Goal: Task Accomplishment & Management: Complete application form

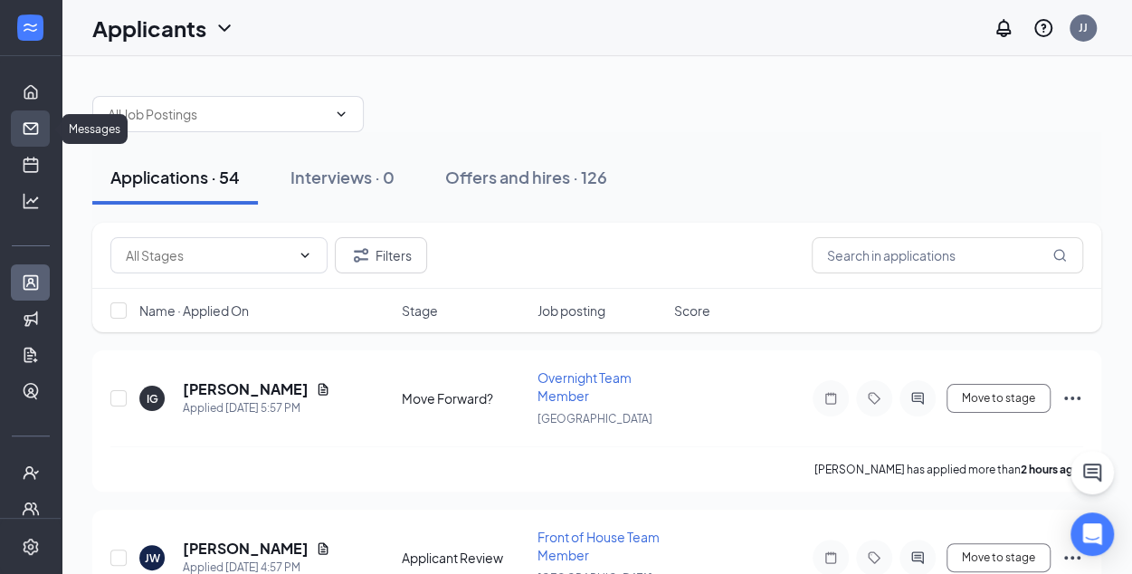
click at [47, 123] on link "Messages" at bounding box center [56, 128] width 18 height 36
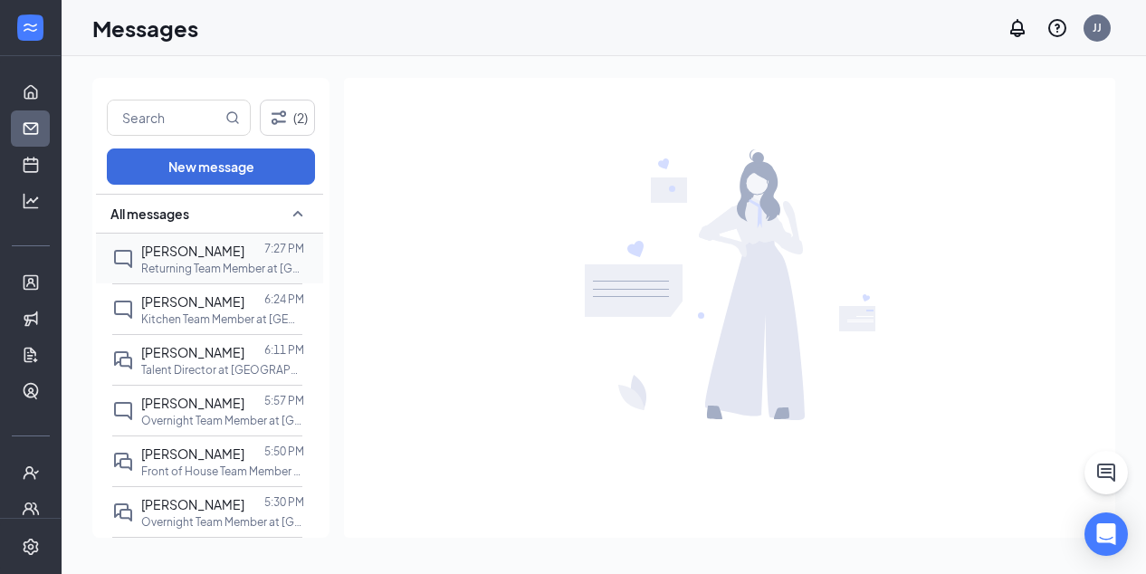
click at [221, 248] on span "[PERSON_NAME]" at bounding box center [192, 251] width 103 height 16
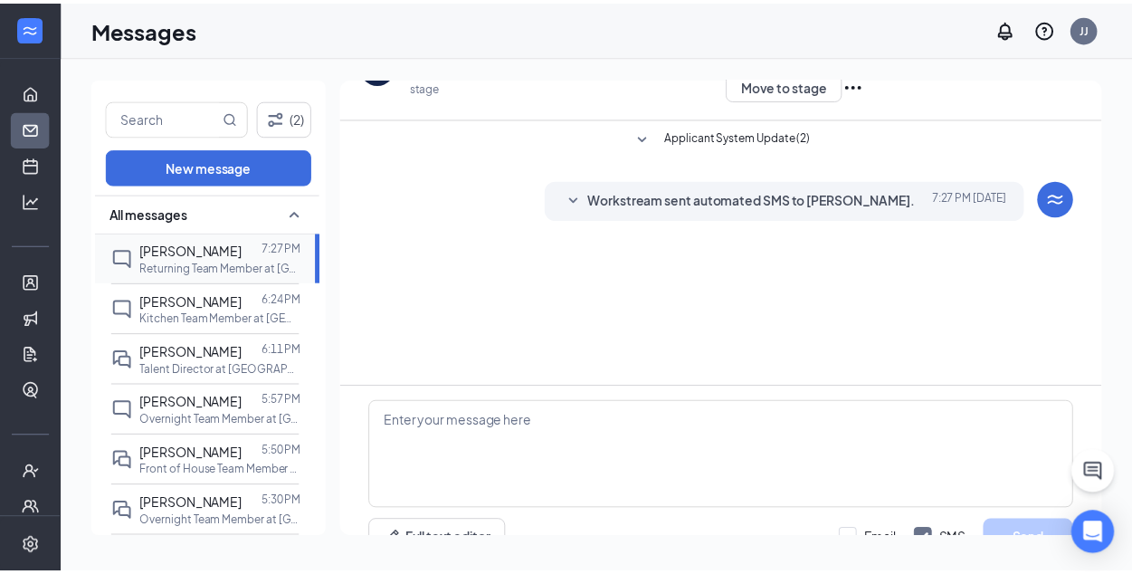
scroll to position [80, 0]
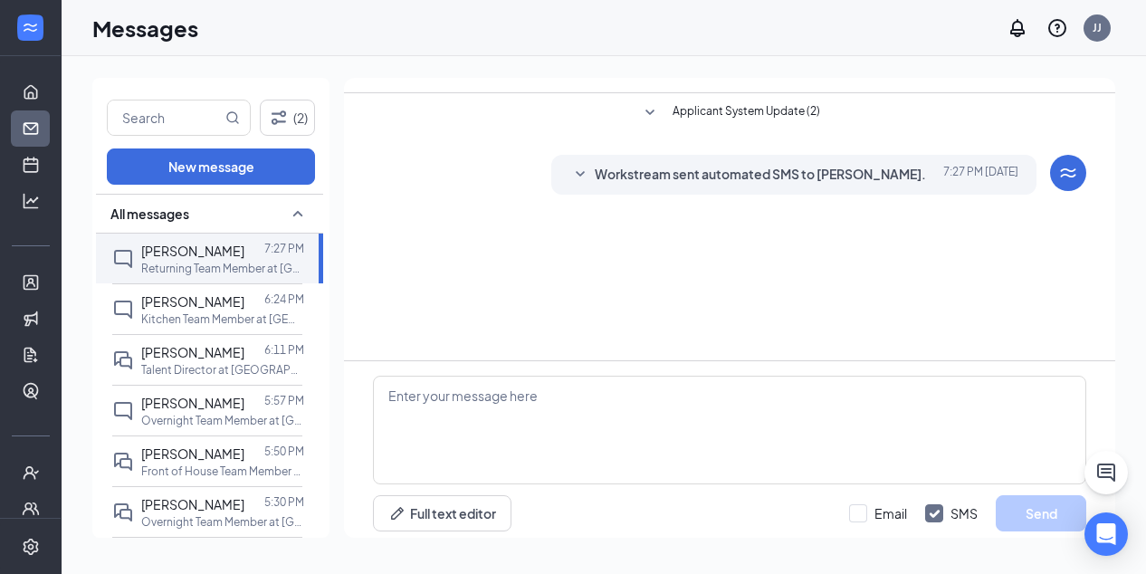
click at [767, 166] on span "Workstream sent automated SMS to [PERSON_NAME]." at bounding box center [760, 175] width 331 height 22
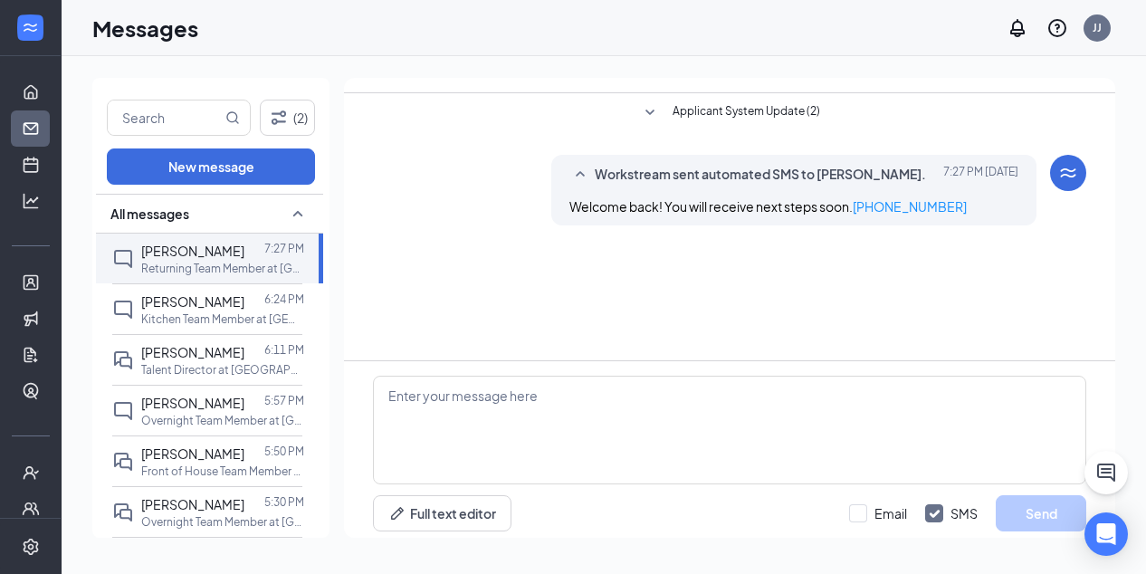
click at [648, 102] on icon "SmallChevronDown" at bounding box center [650, 113] width 22 height 22
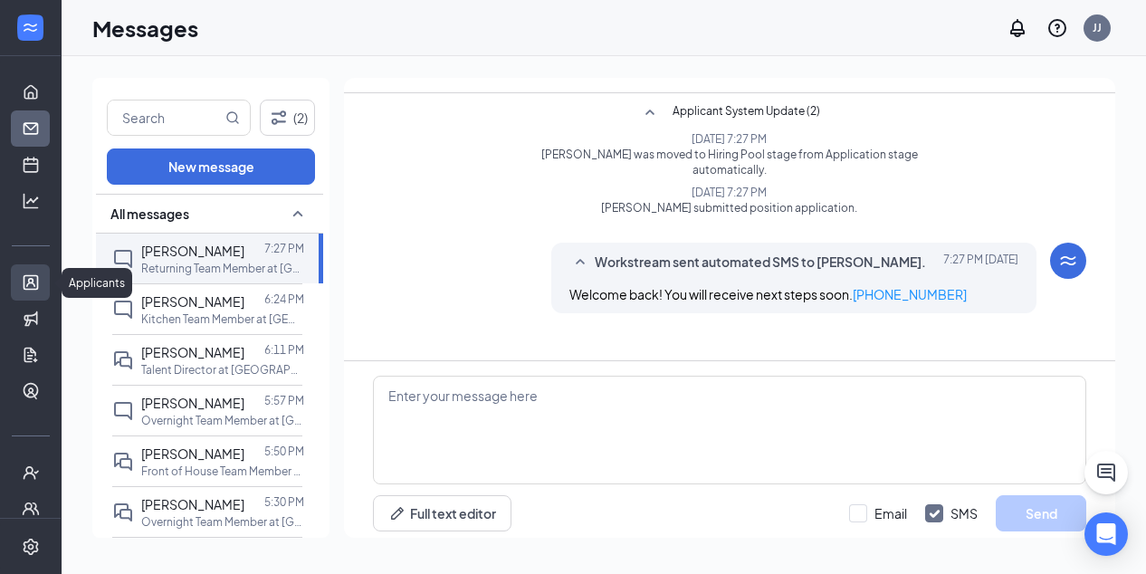
click at [47, 281] on link "Applicants" at bounding box center [56, 282] width 18 height 36
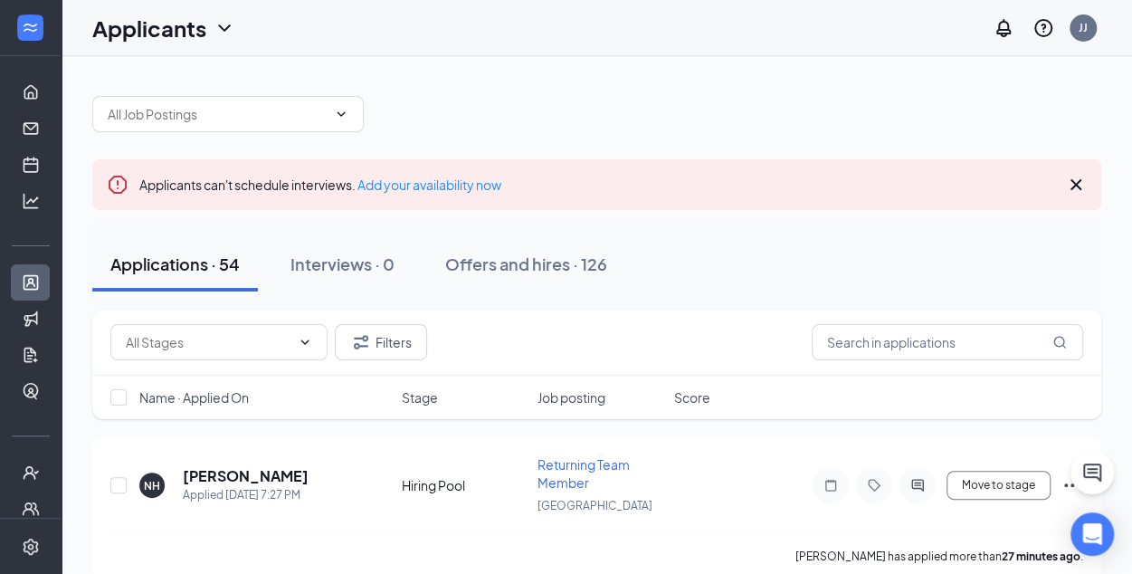
click at [1075, 180] on icon "Cross" at bounding box center [1076, 185] width 22 height 22
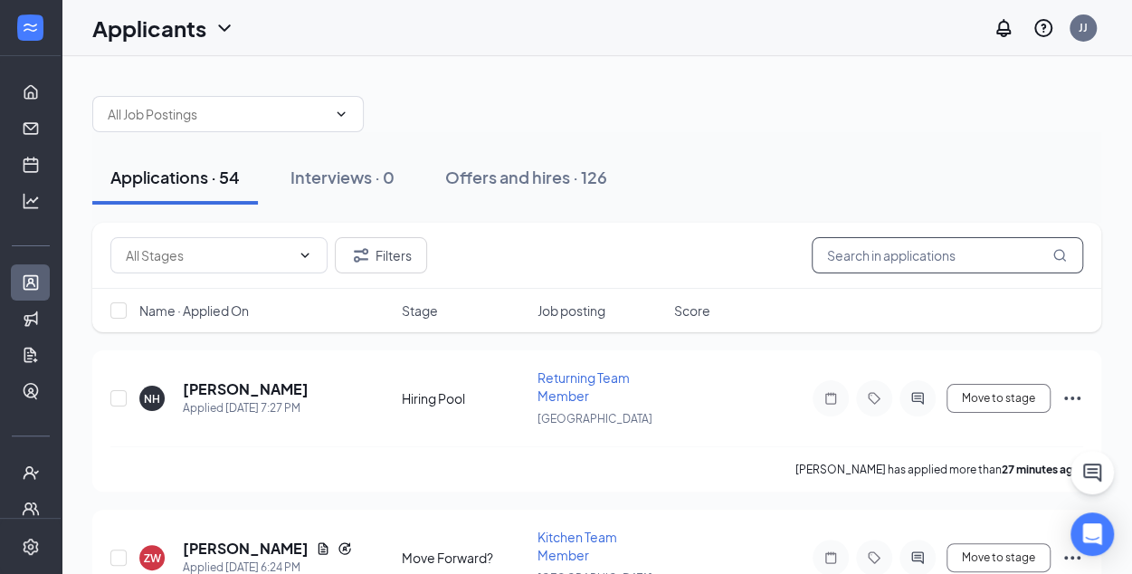
click at [861, 244] on input "text" at bounding box center [947, 255] width 271 height 36
click at [395, 250] on button "Filters" at bounding box center [381, 255] width 92 height 36
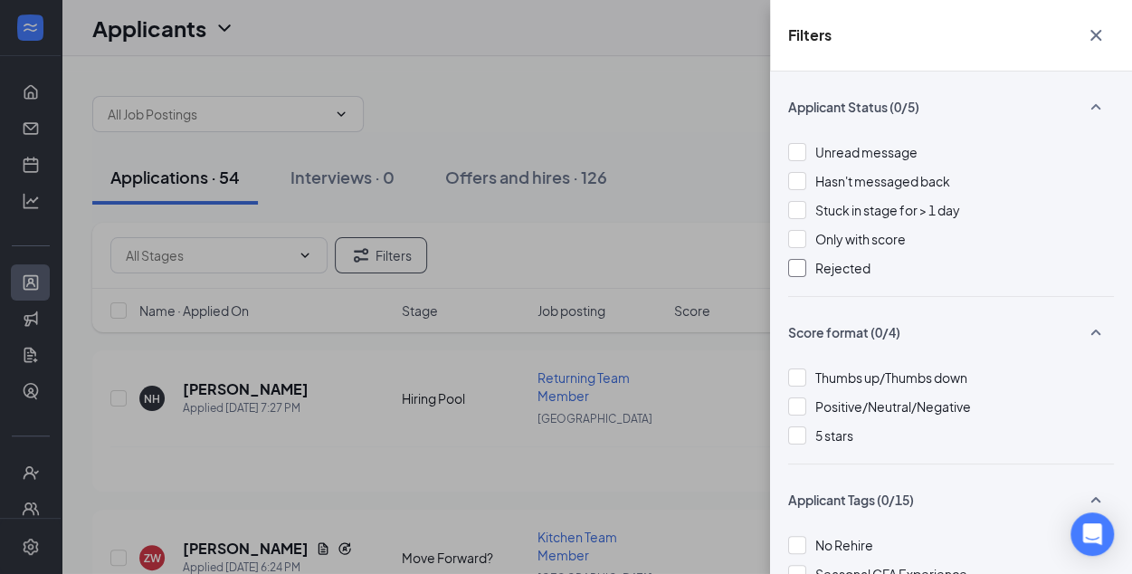
click at [792, 263] on div at bounding box center [797, 268] width 18 height 18
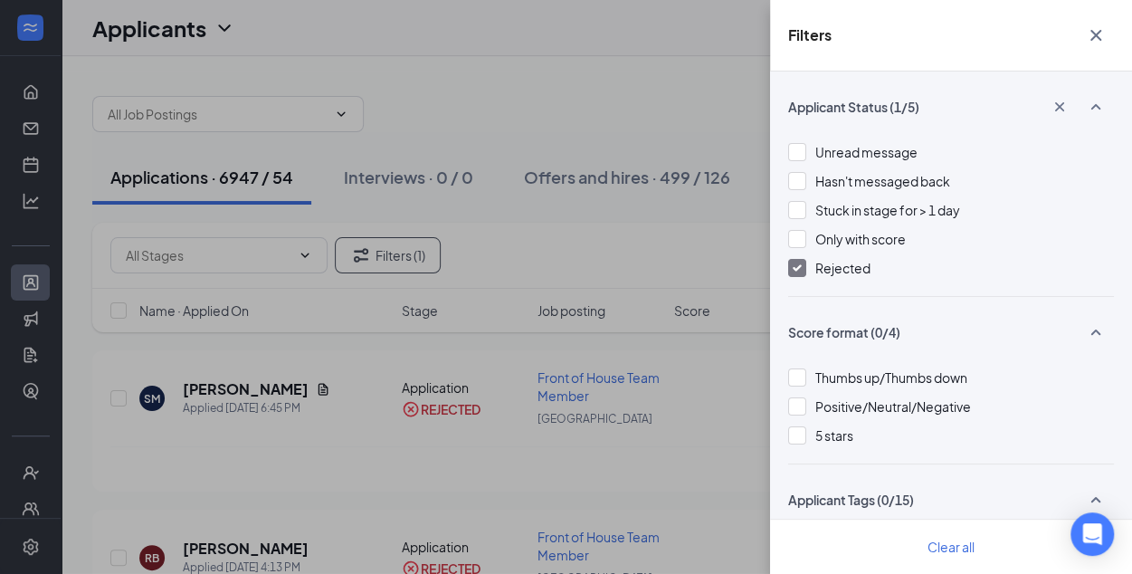
click at [1099, 34] on icon "Cross" at bounding box center [1096, 35] width 22 height 22
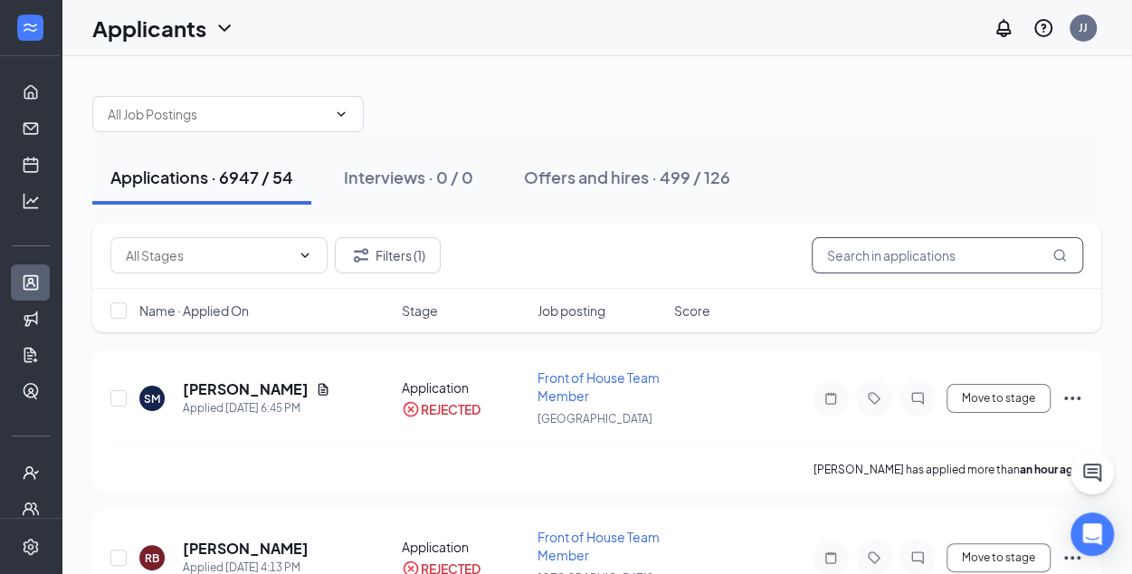
click at [817, 262] on input "text" at bounding box center [947, 255] width 271 height 36
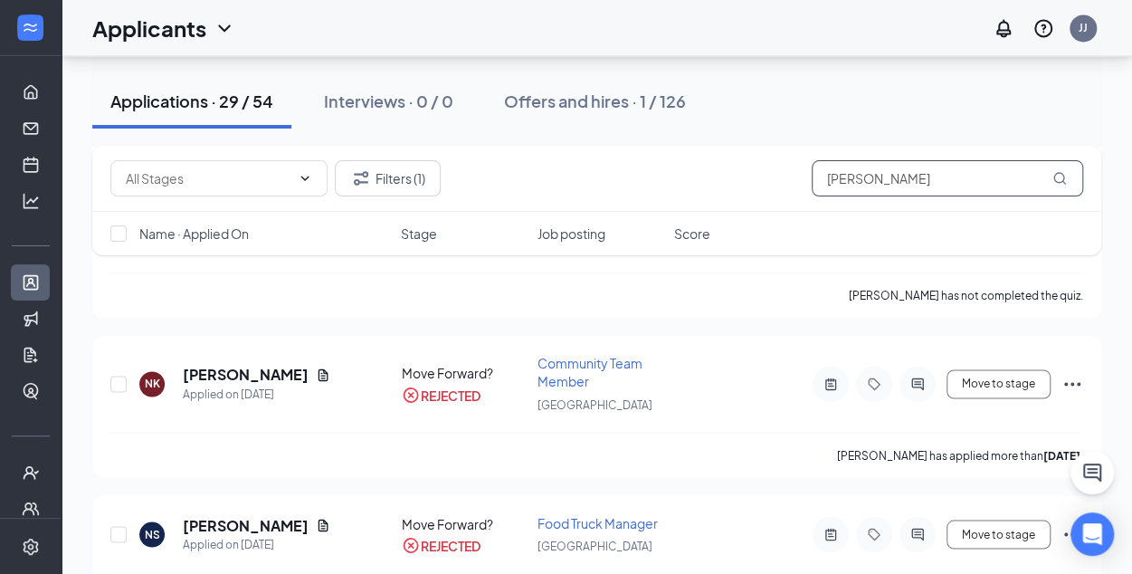
scroll to position [1320, 0]
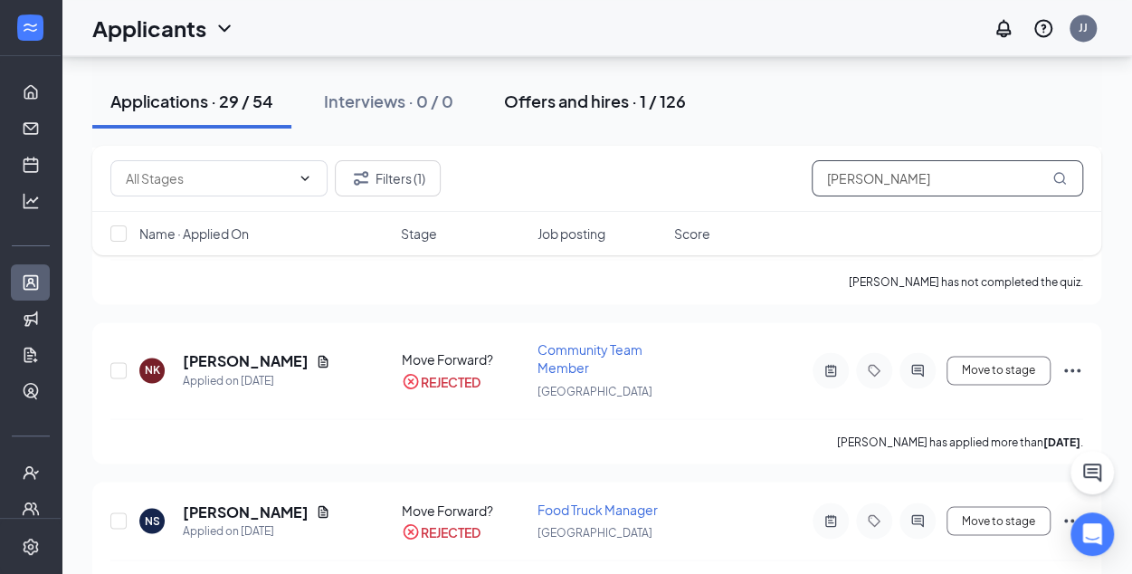
type input "[PERSON_NAME]"
click at [594, 99] on div "Offers and hires · 1 / 126" at bounding box center [595, 101] width 182 height 23
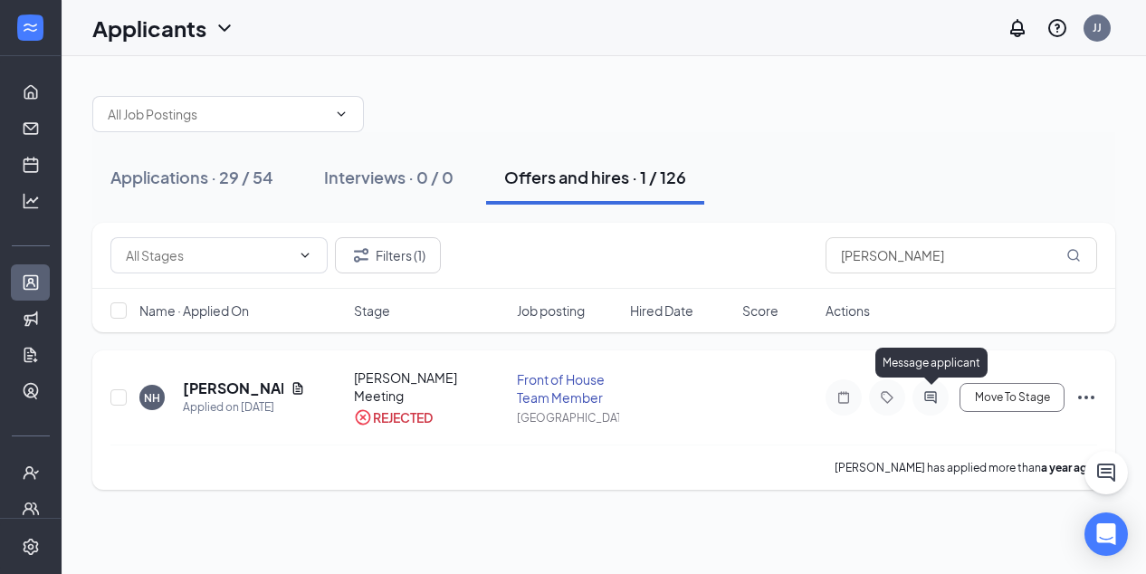
click at [929, 393] on icon "ActiveChat" at bounding box center [930, 397] width 12 height 12
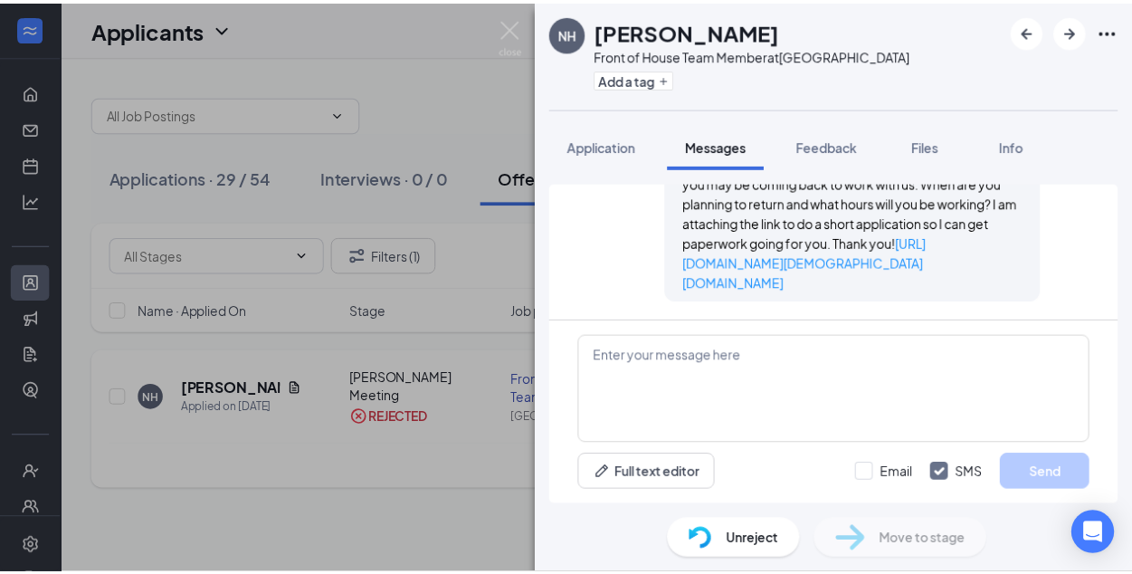
scroll to position [2570, 0]
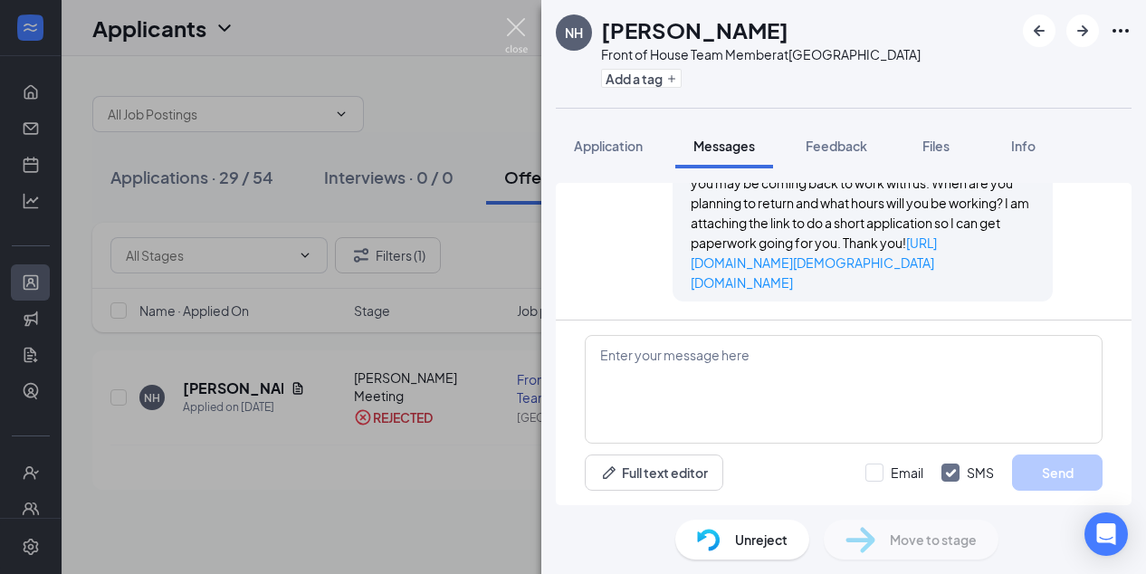
click at [514, 27] on img at bounding box center [516, 35] width 23 height 35
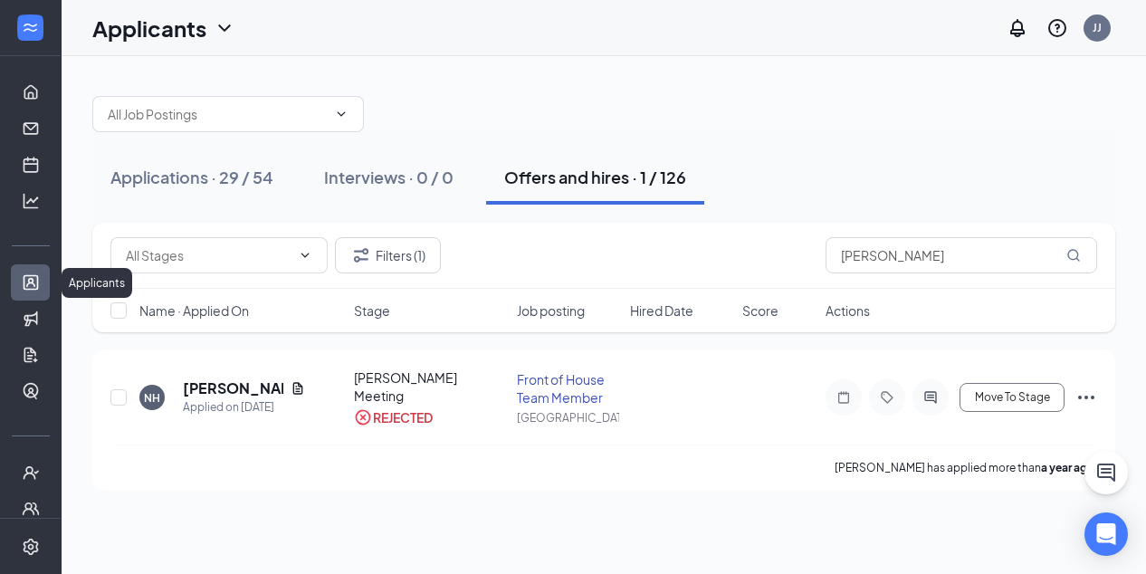
click at [24, 255] on li "Hiring Applicants Sourcing Tools Job Postings Talent Network" at bounding box center [30, 323] width 61 height 172
click at [47, 129] on link "Messages" at bounding box center [56, 128] width 18 height 36
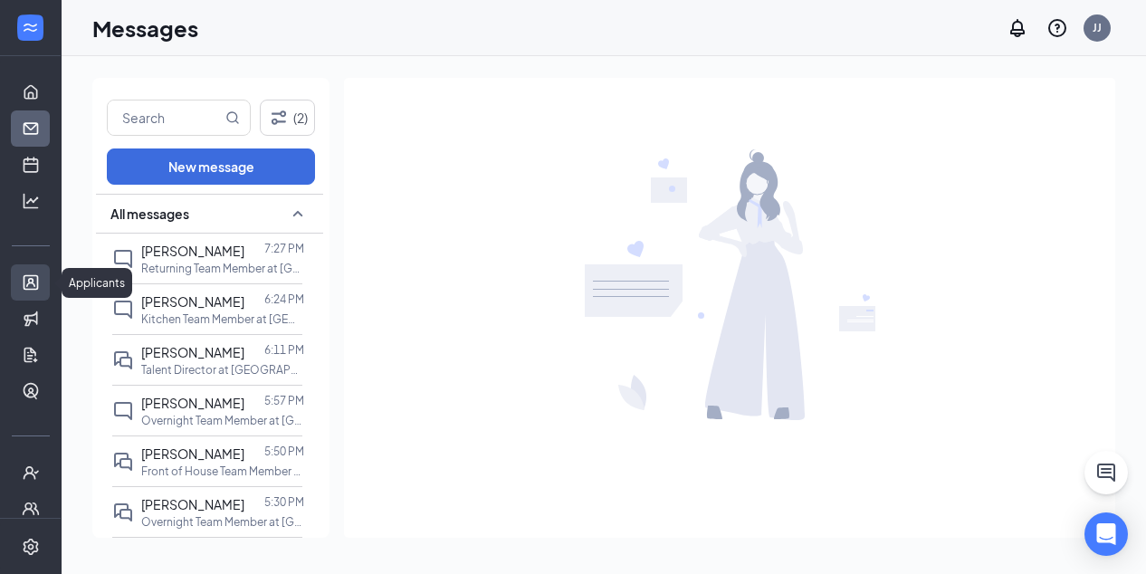
click at [47, 280] on link "Applicants" at bounding box center [56, 282] width 18 height 36
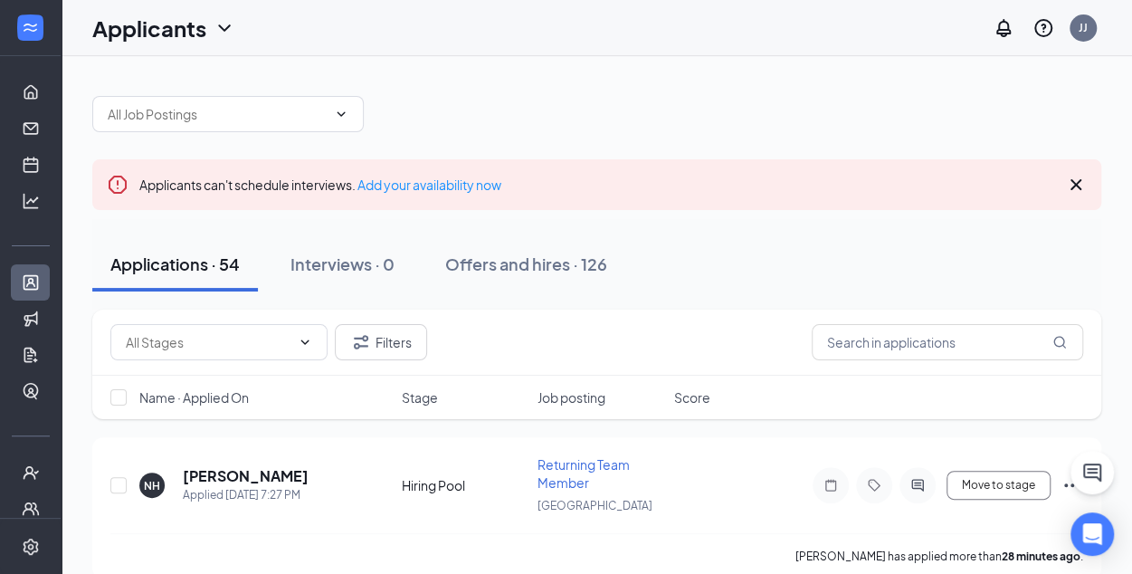
click at [1071, 182] on icon "Cross" at bounding box center [1076, 185] width 22 height 22
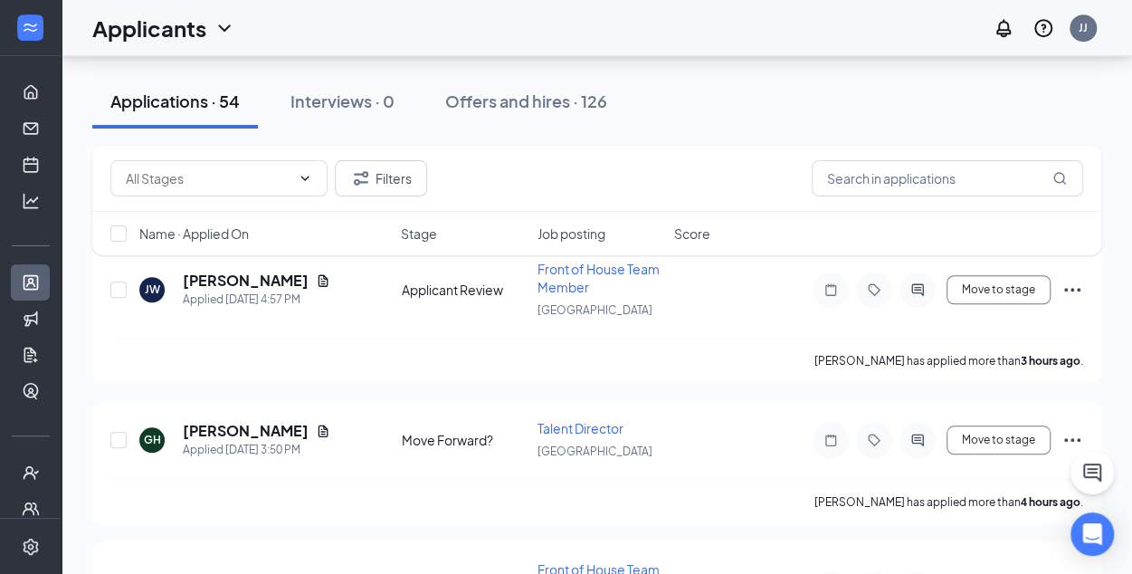
scroll to position [583, 0]
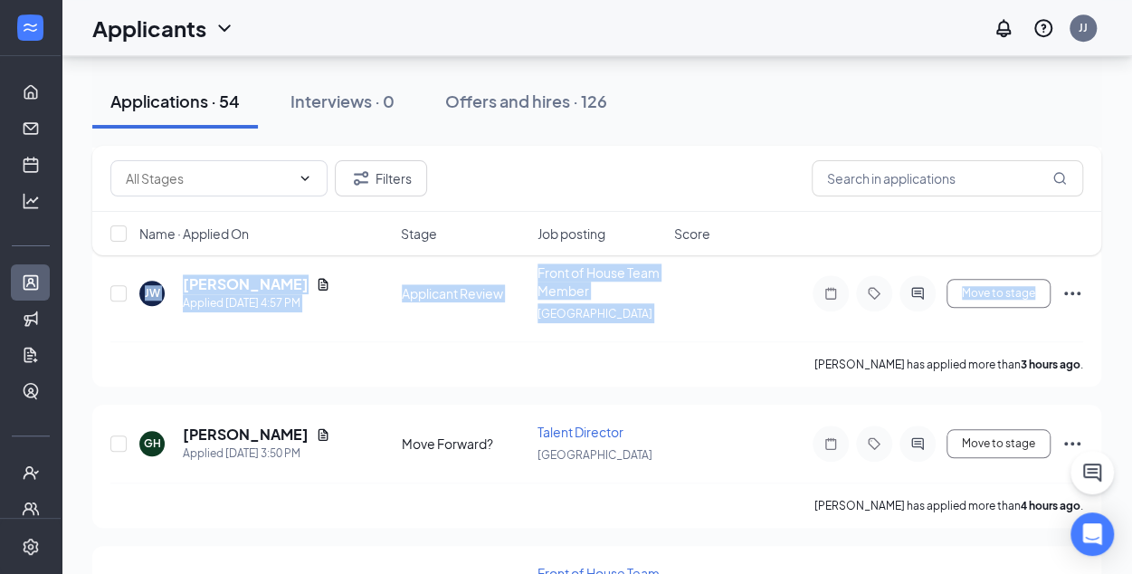
drag, startPoint x: 1131, startPoint y: 158, endPoint x: 1146, endPoint y: 270, distance: 112.2
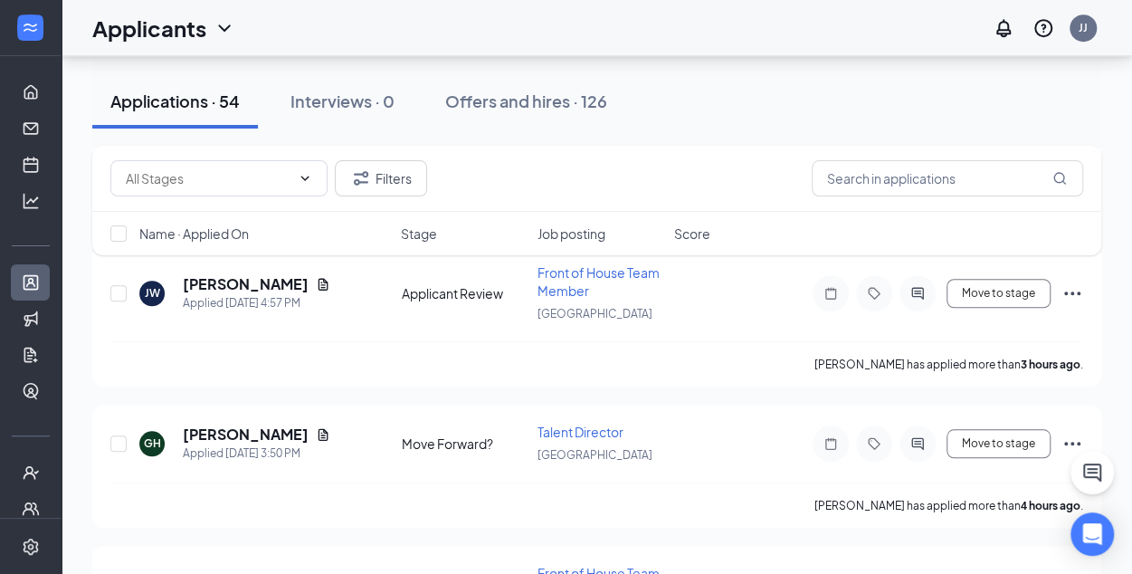
drag, startPoint x: 1146, startPoint y: 270, endPoint x: 1125, endPoint y: 338, distance: 71.0
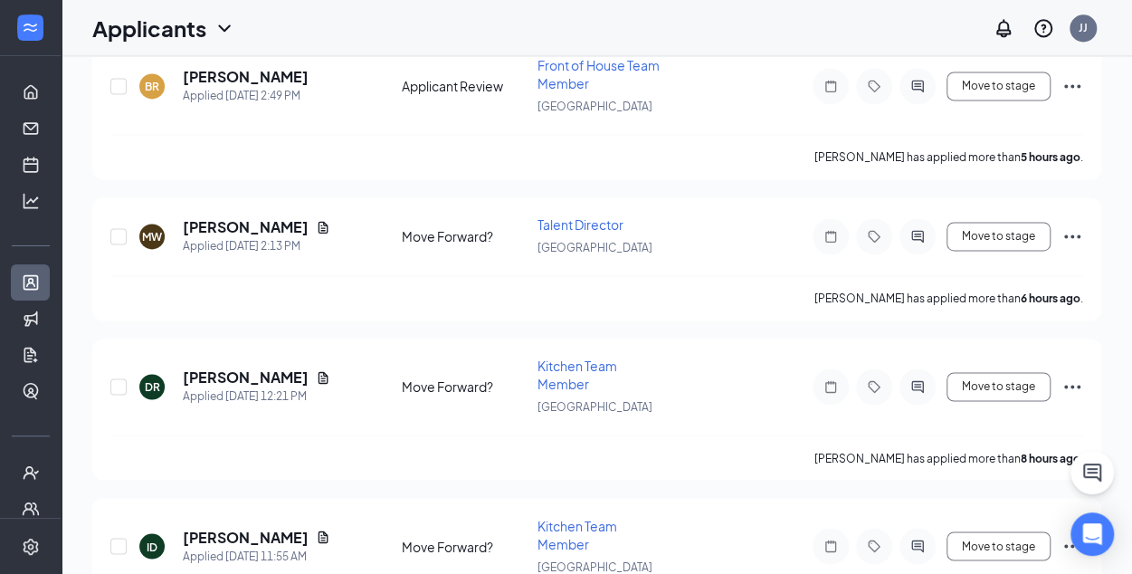
scroll to position [0, 0]
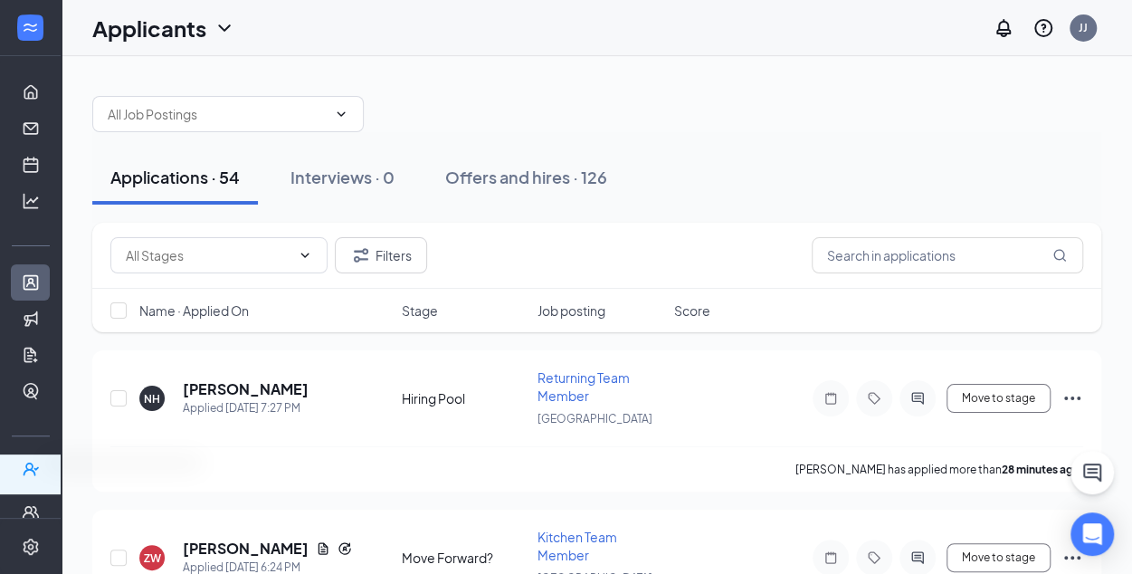
click at [37, 472] on icon at bounding box center [41, 472] width 9 height 0
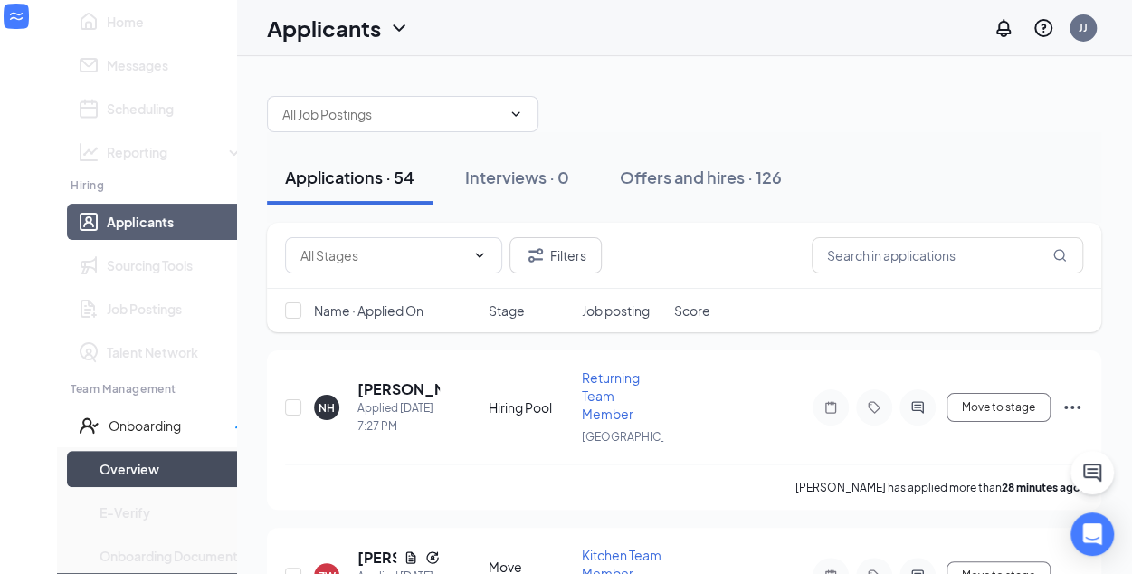
click at [100, 487] on link "Overview" at bounding box center [173, 469] width 146 height 36
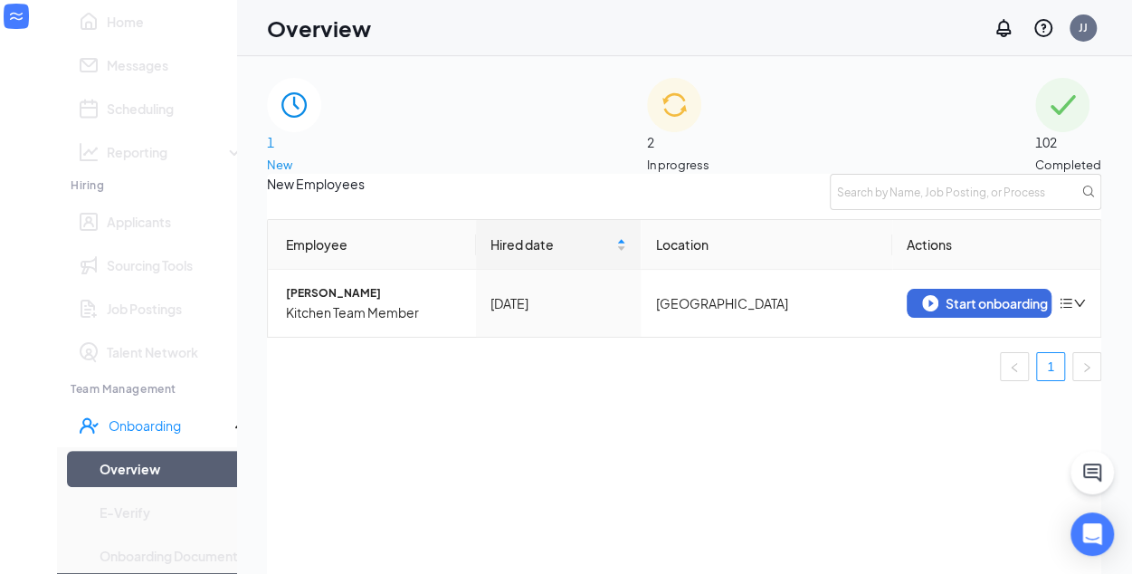
click at [709, 156] on span "In progress" at bounding box center [678, 165] width 62 height 18
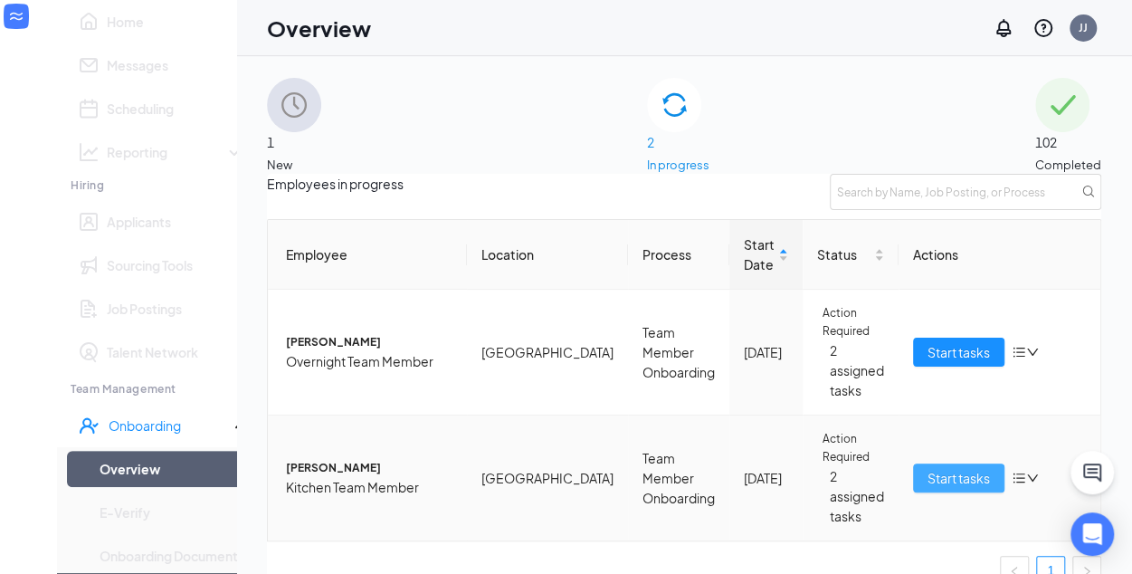
click at [928, 486] on span "Start tasks" at bounding box center [959, 478] width 62 height 20
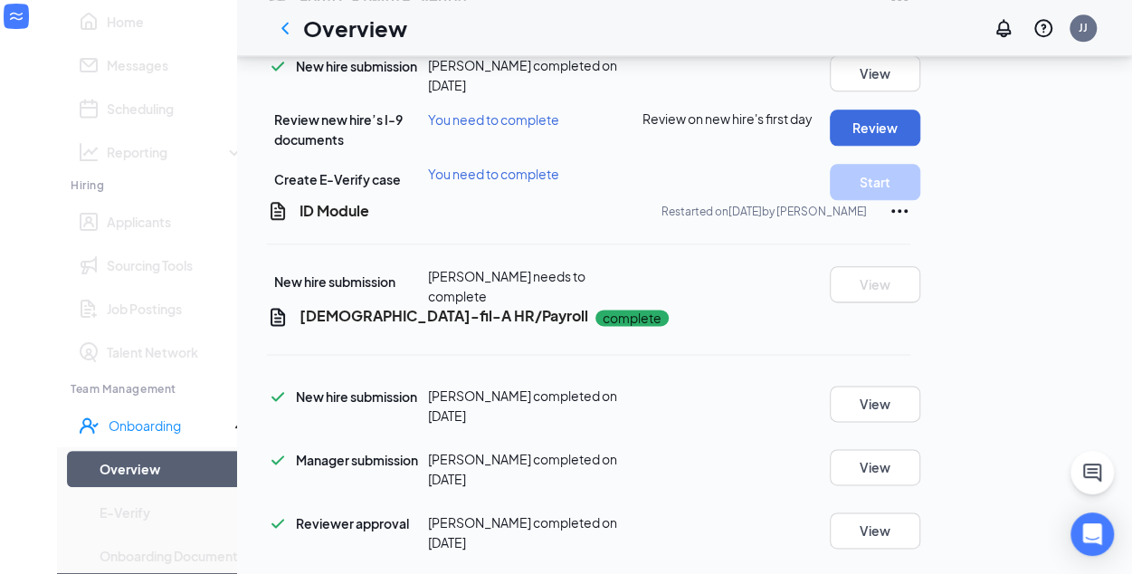
scroll to position [1216, 0]
click at [107, 240] on link "Applicants" at bounding box center [176, 222] width 138 height 36
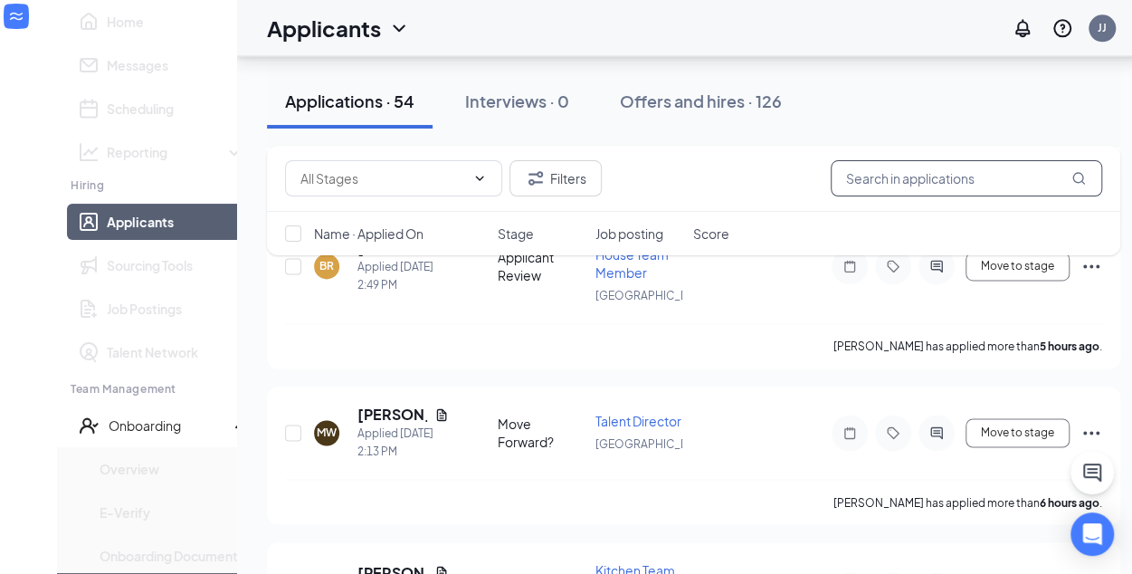
click at [856, 187] on input "text" at bounding box center [966, 178] width 271 height 36
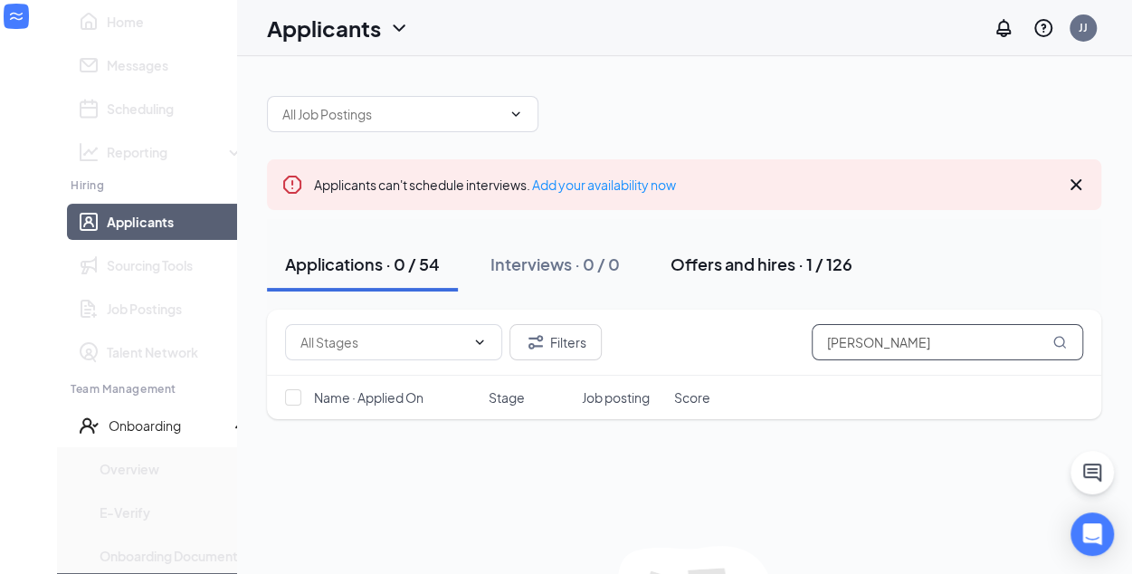
type input "[PERSON_NAME]"
click at [728, 253] on div "Offers and hires · 1 / 126" at bounding box center [762, 263] width 182 height 23
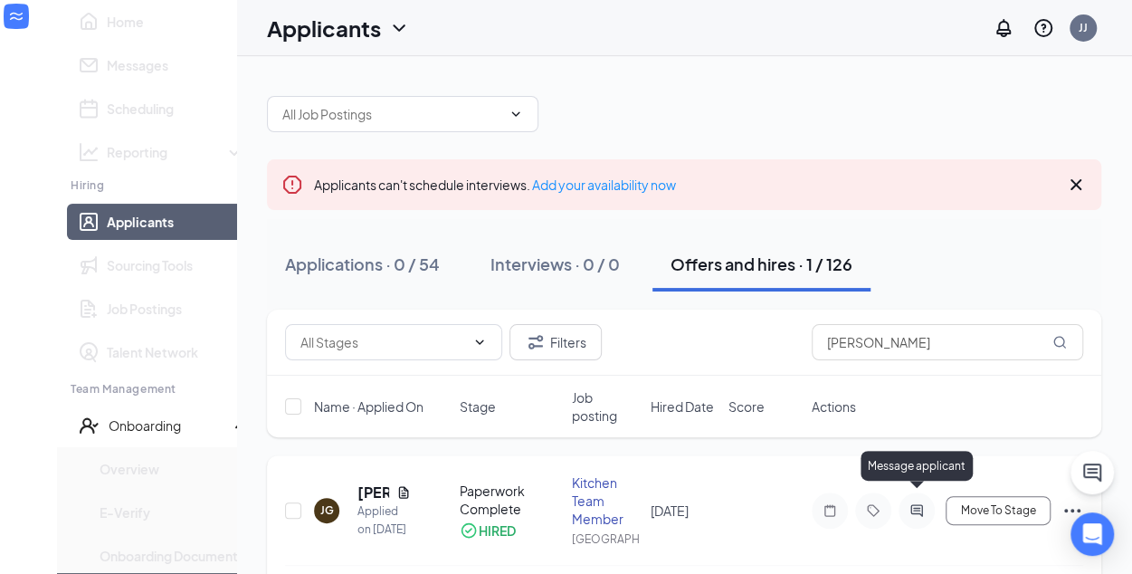
click at [921, 504] on icon "ActiveChat" at bounding box center [916, 510] width 12 height 12
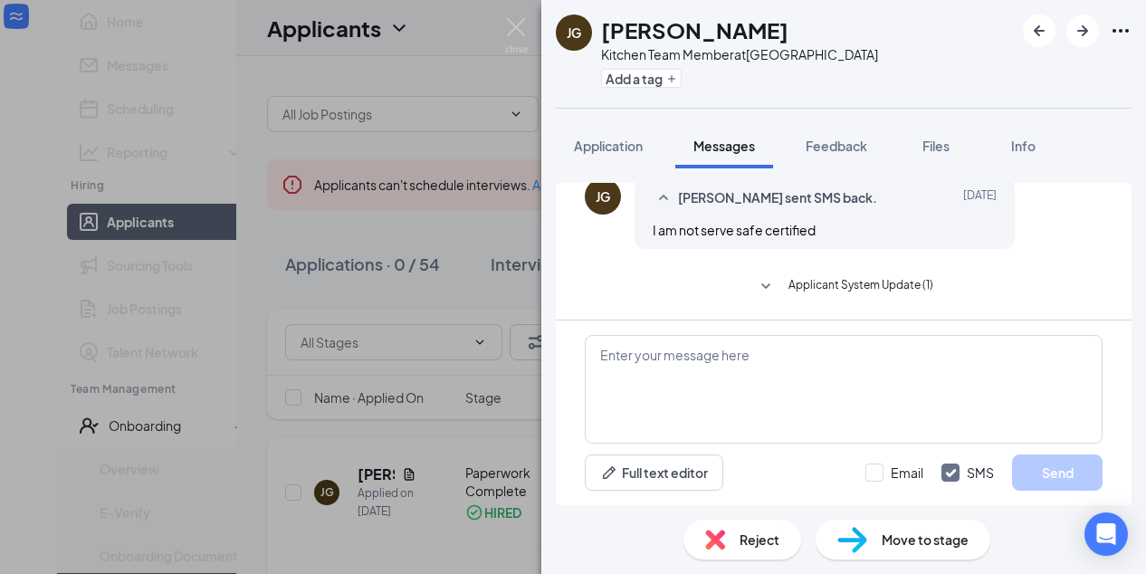
scroll to position [2357, 0]
click at [639, 349] on textarea at bounding box center [844, 389] width 518 height 109
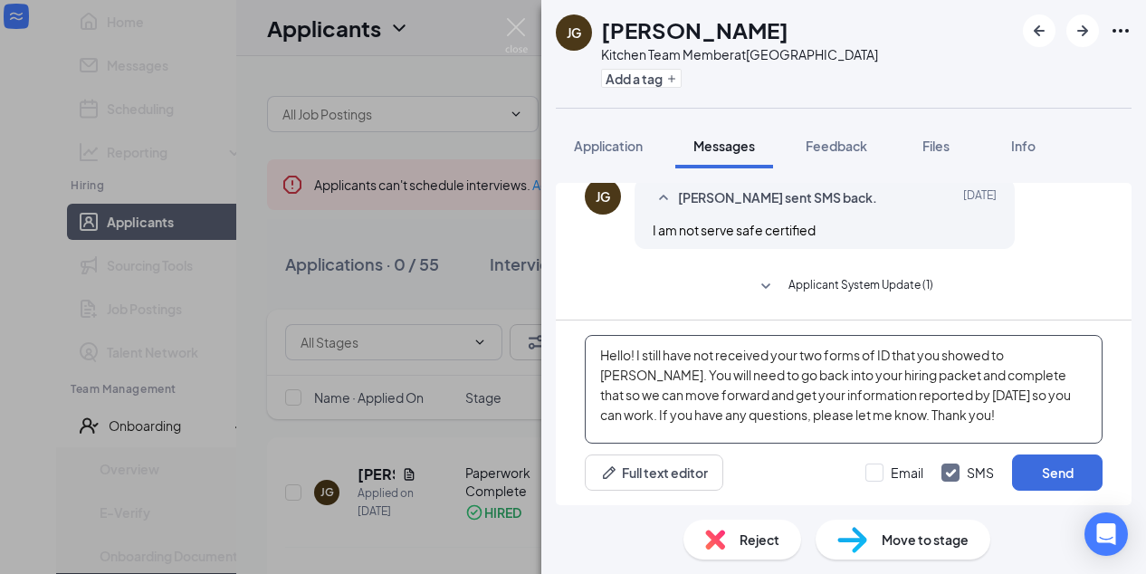
click at [943, 419] on textarea "Hello! I still have not received your two forms of ID that you showed to [PERSO…" at bounding box center [844, 389] width 518 height 109
click at [1033, 356] on textarea "Hello! I still have not received your two forms of ID that you showed to [PERSO…" at bounding box center [844, 389] width 518 height 109
click at [1065, 354] on textarea "Hello! I still have not received your two forms of ID that you showed to [PERSO…" at bounding box center [844, 389] width 518 height 109
type textarea "Hello! I still have not received your two forms of ID that you showed to [PERSO…"
click at [1050, 474] on button "Send" at bounding box center [1057, 472] width 90 height 36
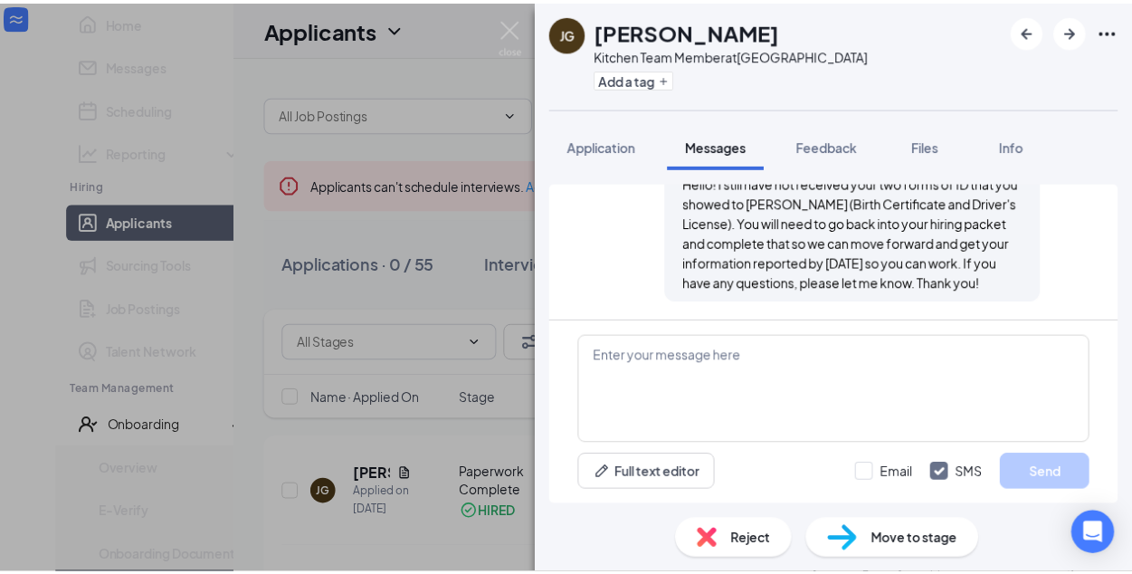
scroll to position [2572, 0]
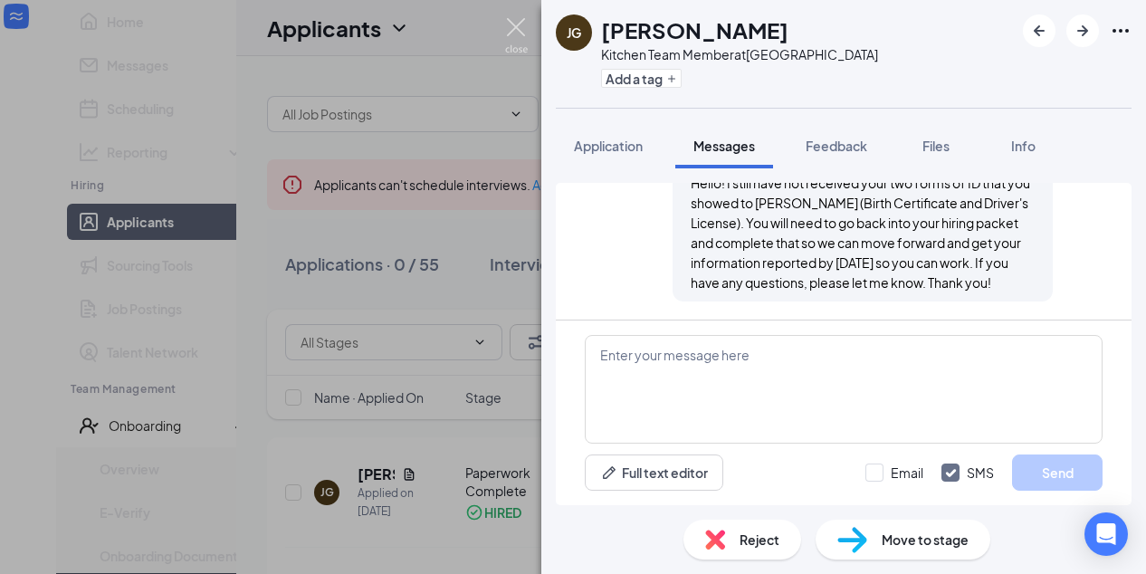
click at [514, 27] on img at bounding box center [516, 35] width 23 height 35
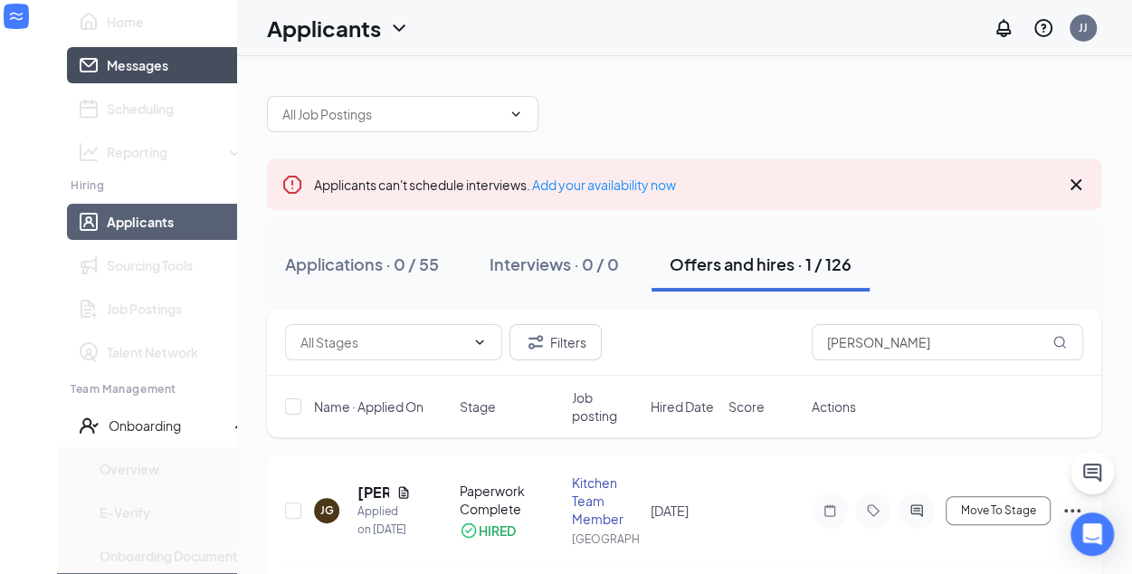
click at [107, 83] on link "Messages" at bounding box center [176, 65] width 138 height 36
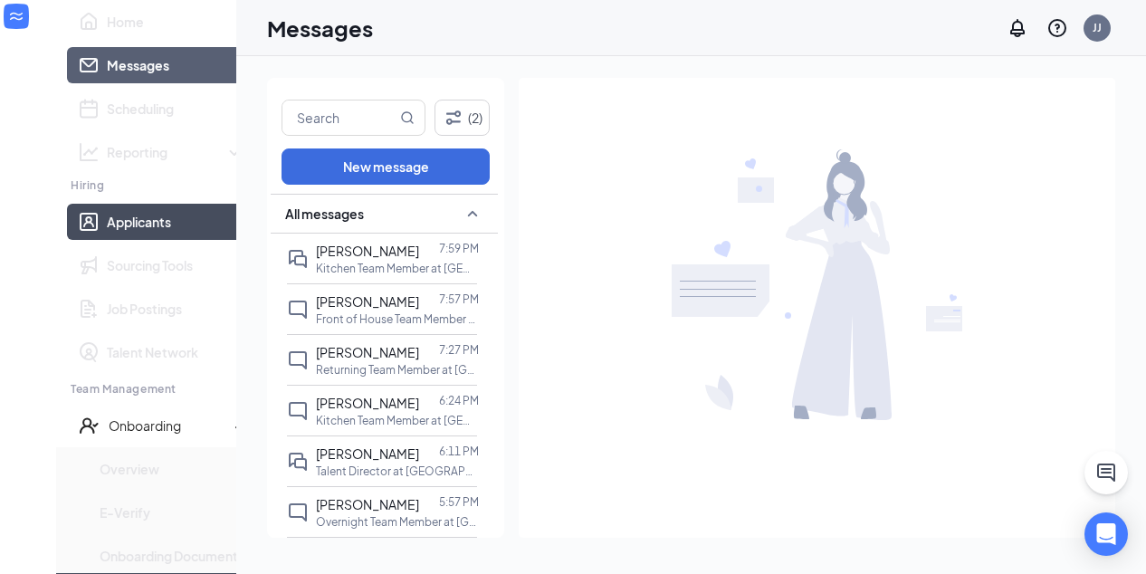
click at [107, 240] on link "Applicants" at bounding box center [176, 222] width 138 height 36
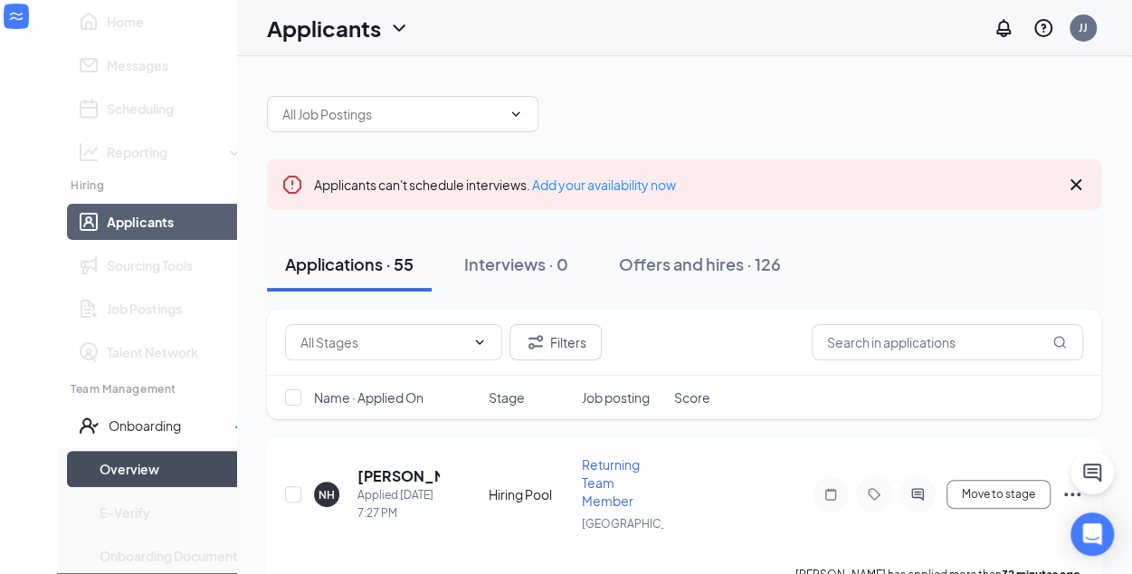
click at [100, 487] on link "Overview" at bounding box center [173, 469] width 146 height 36
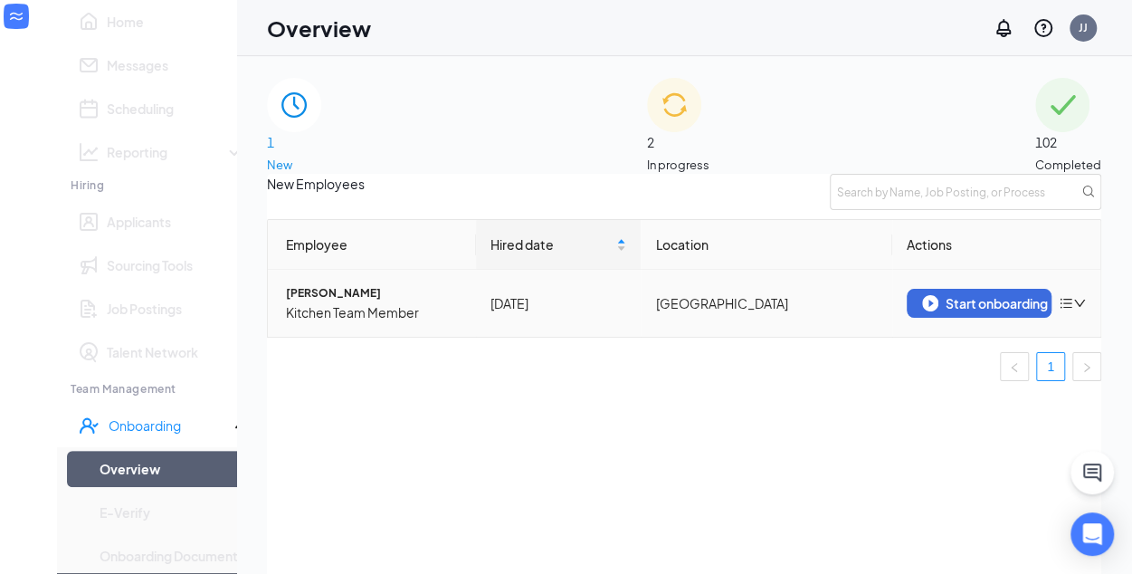
click at [1073, 309] on icon "down" at bounding box center [1079, 303] width 13 height 13
click at [630, 444] on div "New Employees Employee Hired date Location Actions [PERSON_NAME] Kitchen Team M…" at bounding box center [684, 404] width 834 height 460
click at [709, 156] on span "In progress" at bounding box center [678, 165] width 62 height 18
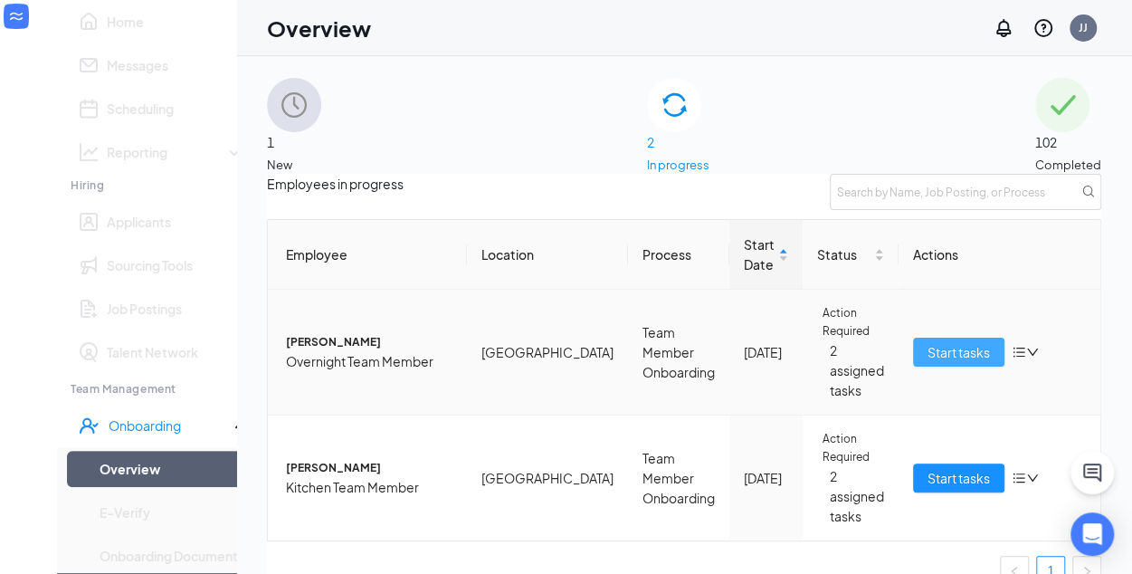
click at [928, 362] on span "Start tasks" at bounding box center [959, 352] width 62 height 20
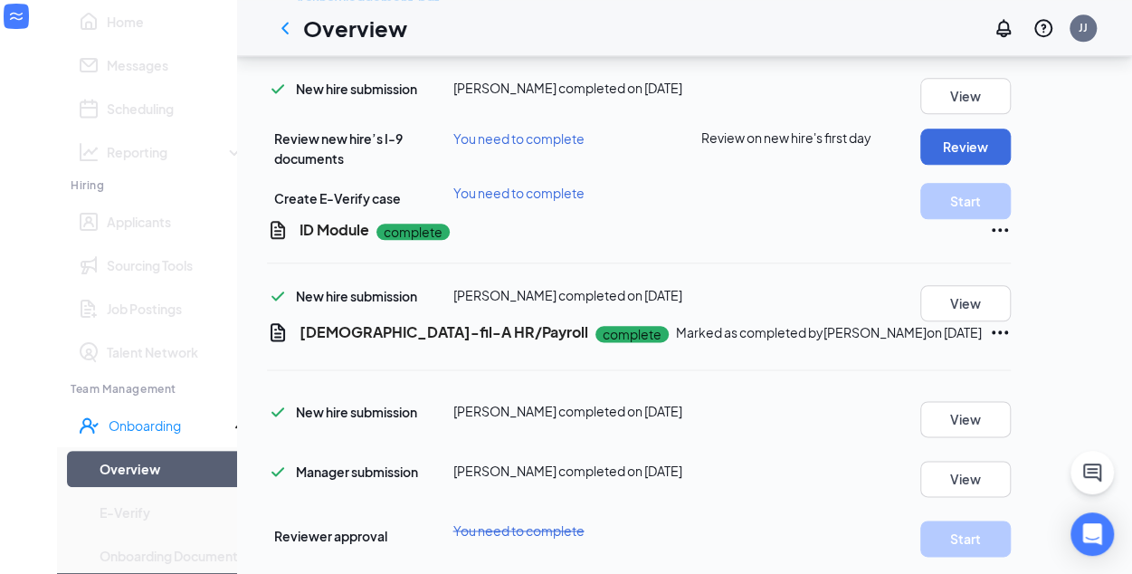
scroll to position [944, 0]
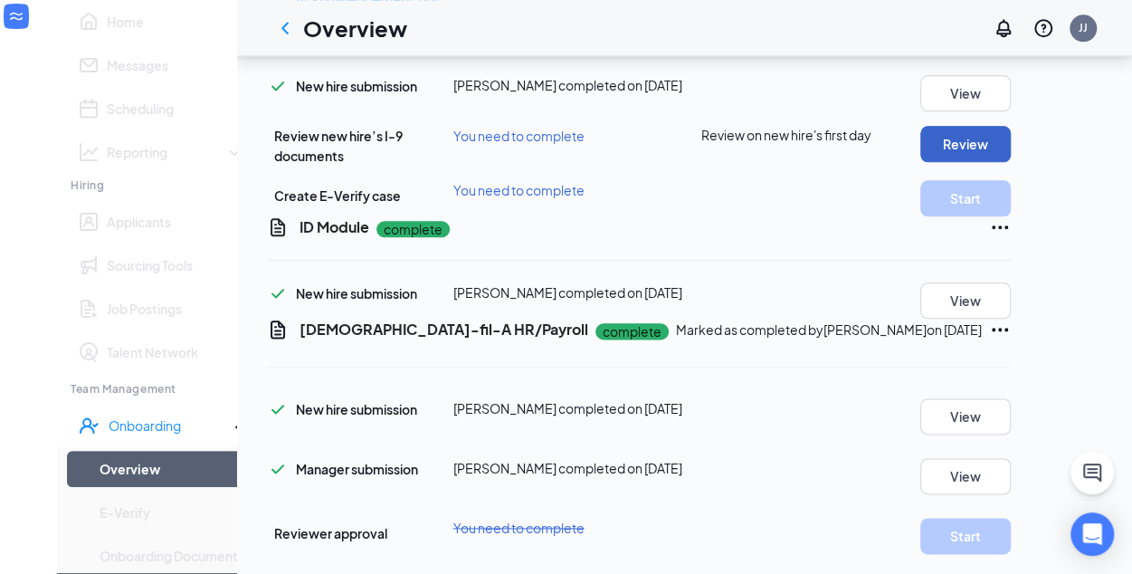
click at [1011, 162] on button "Review" at bounding box center [965, 144] width 90 height 36
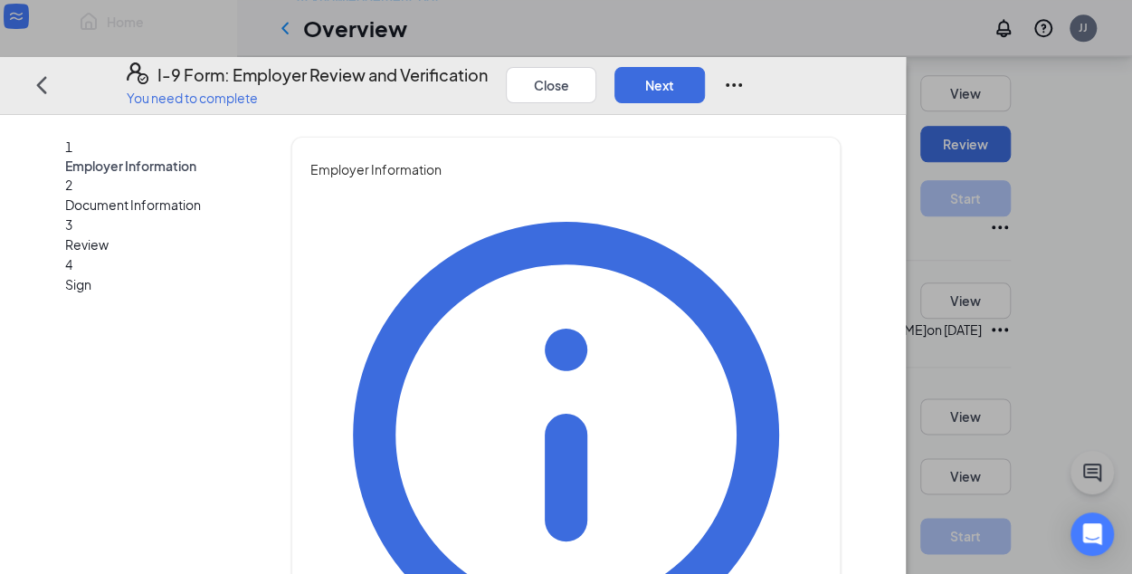
type input "[PERSON_NAME]"
type input "Jenacaro"
type input "[EMAIL_ADDRESS][DOMAIN_NAME]"
type input "8654159965"
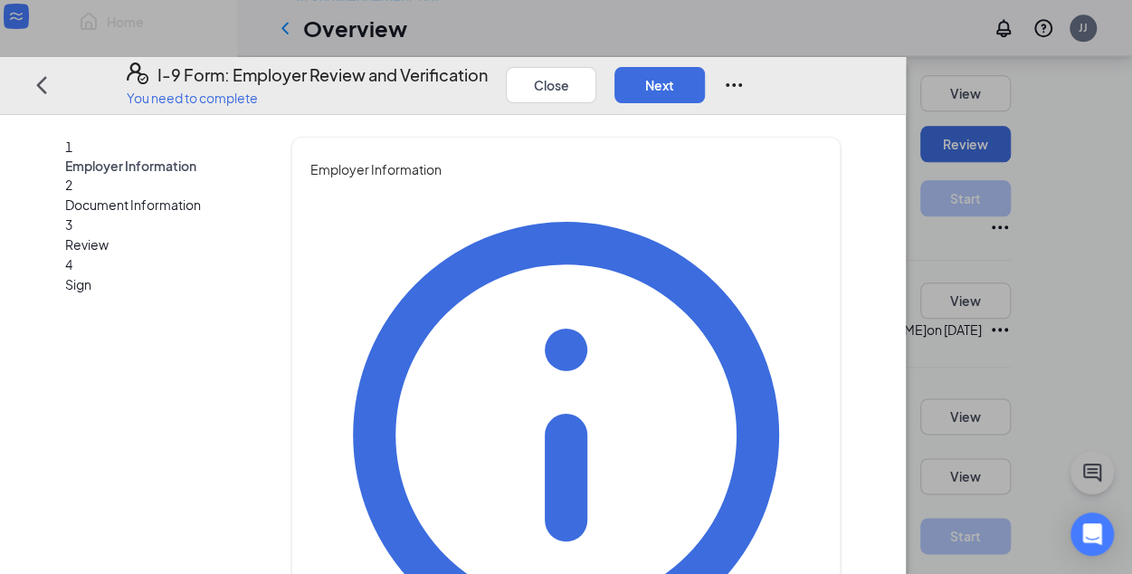
type input "Talent Leader"
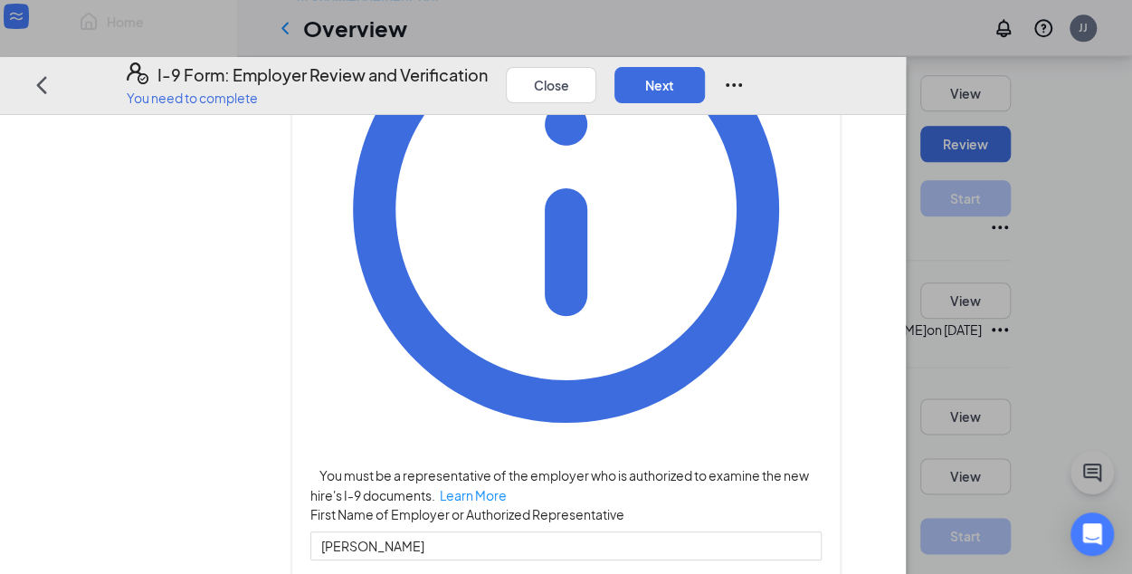
scroll to position [257, 0]
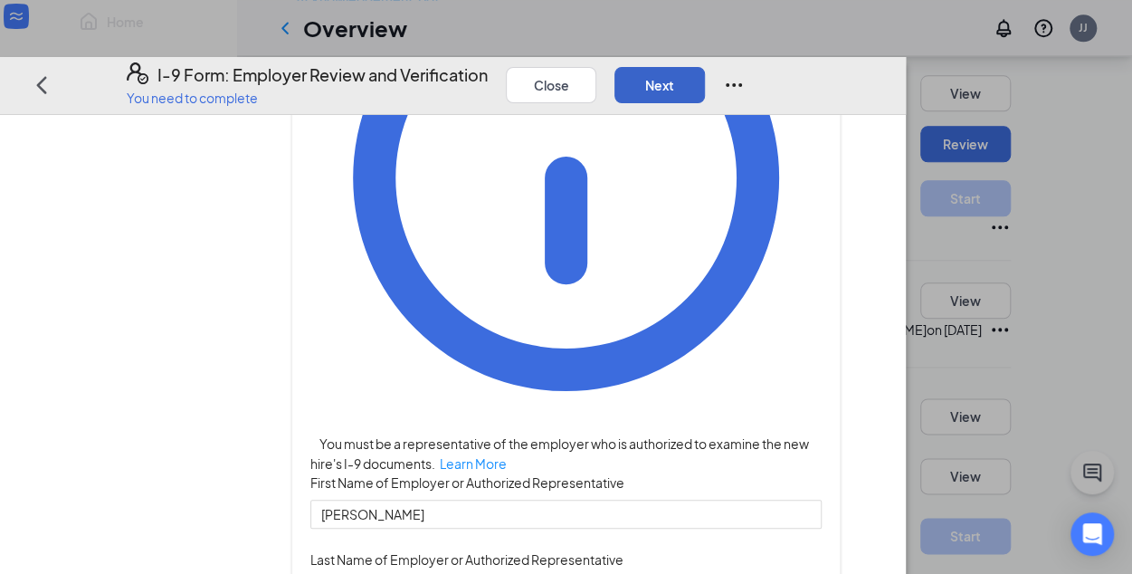
click at [705, 67] on button "Next" at bounding box center [659, 85] width 90 height 36
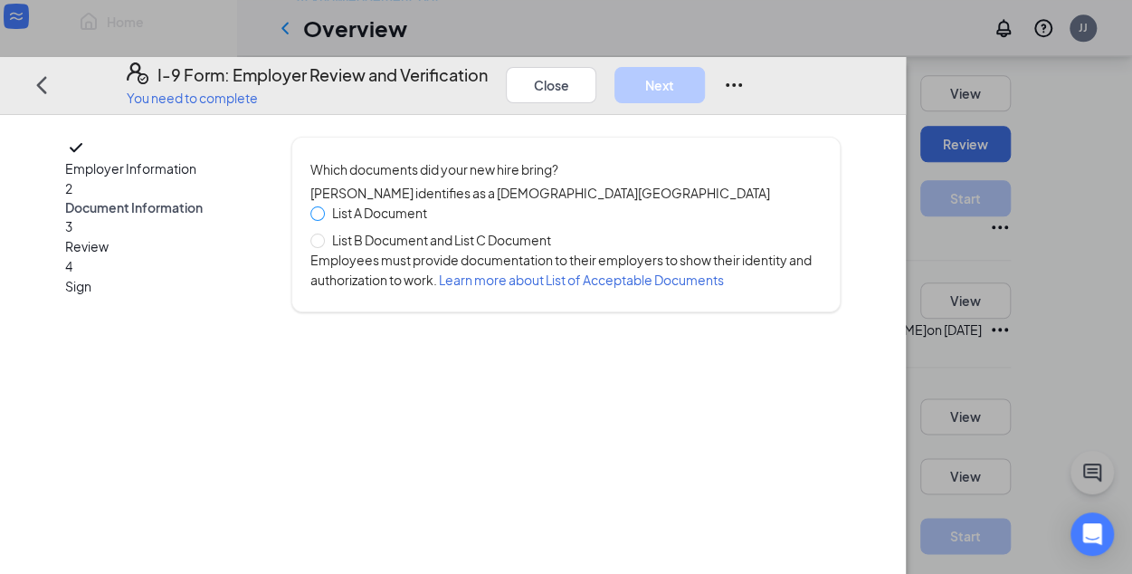
click at [325, 214] on span at bounding box center [317, 213] width 14 height 14
click at [323, 214] on input "List A Document" at bounding box center [316, 212] width 13 height 13
radio input "true"
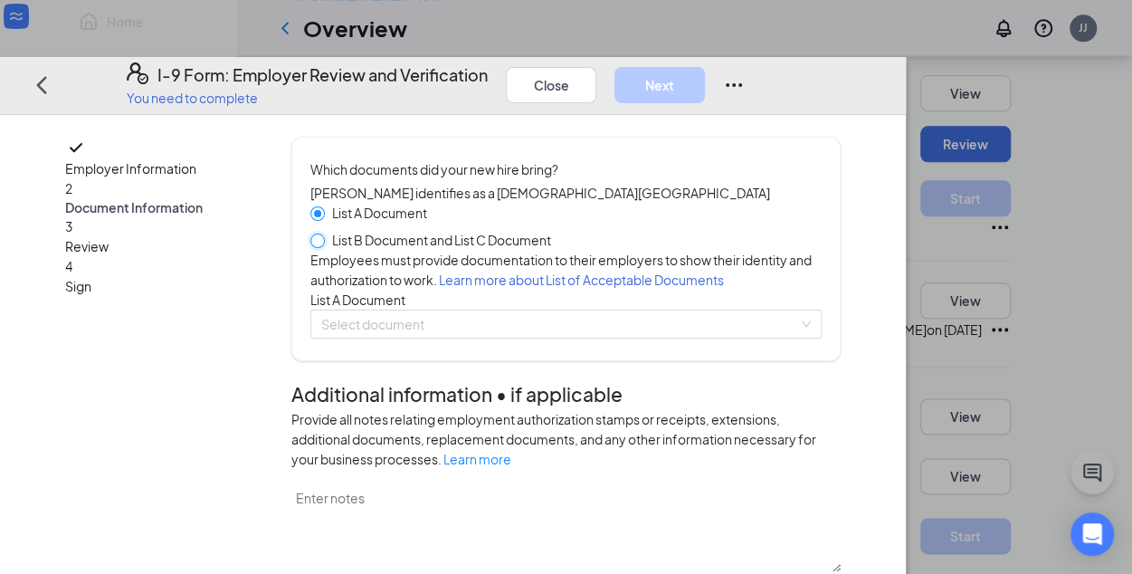
click at [323, 233] on input "List B Document and List C Document" at bounding box center [316, 239] width 13 height 13
radio input "true"
radio input "false"
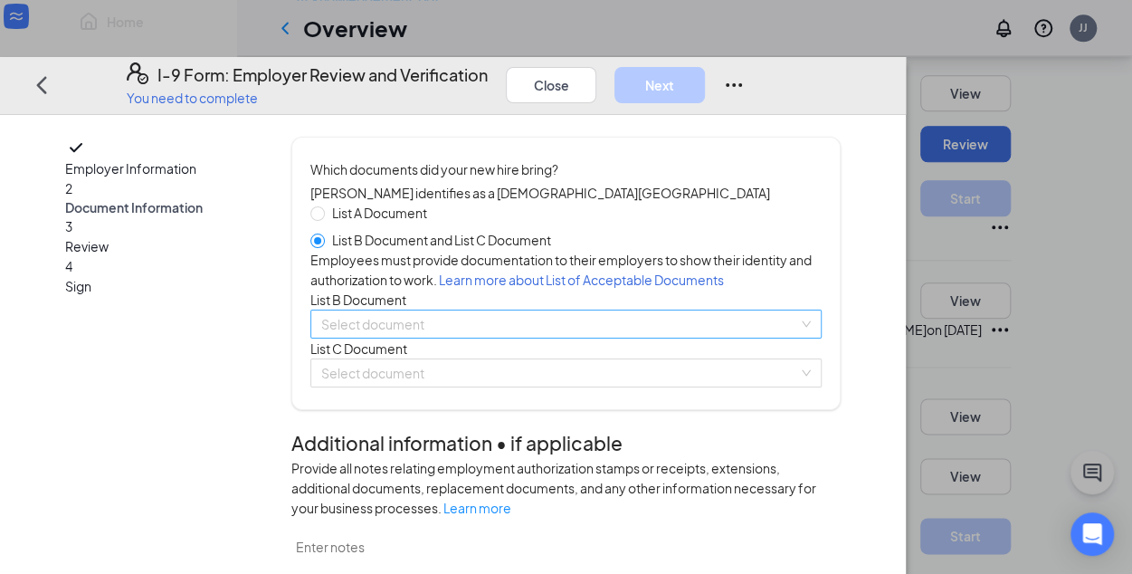
drag, startPoint x: 454, startPoint y: 405, endPoint x: 454, endPoint y: 394, distance: 10.9
click at [454, 338] on input "search" at bounding box center [559, 323] width 477 height 27
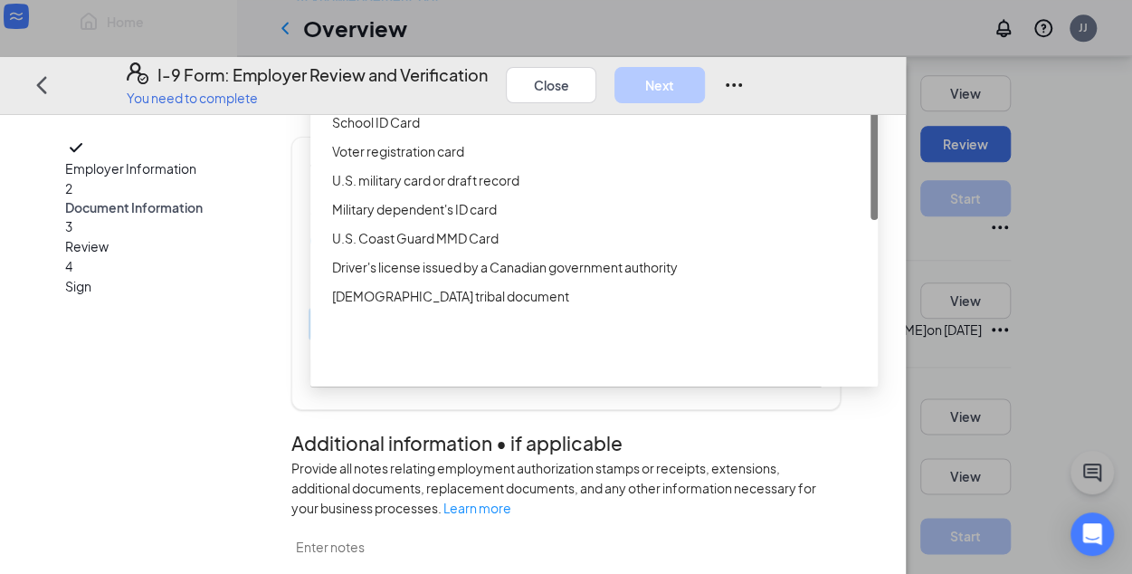
click at [541, 74] on div "Driver’s License issued by U.S State or outlying US possession" at bounding box center [599, 64] width 535 height 20
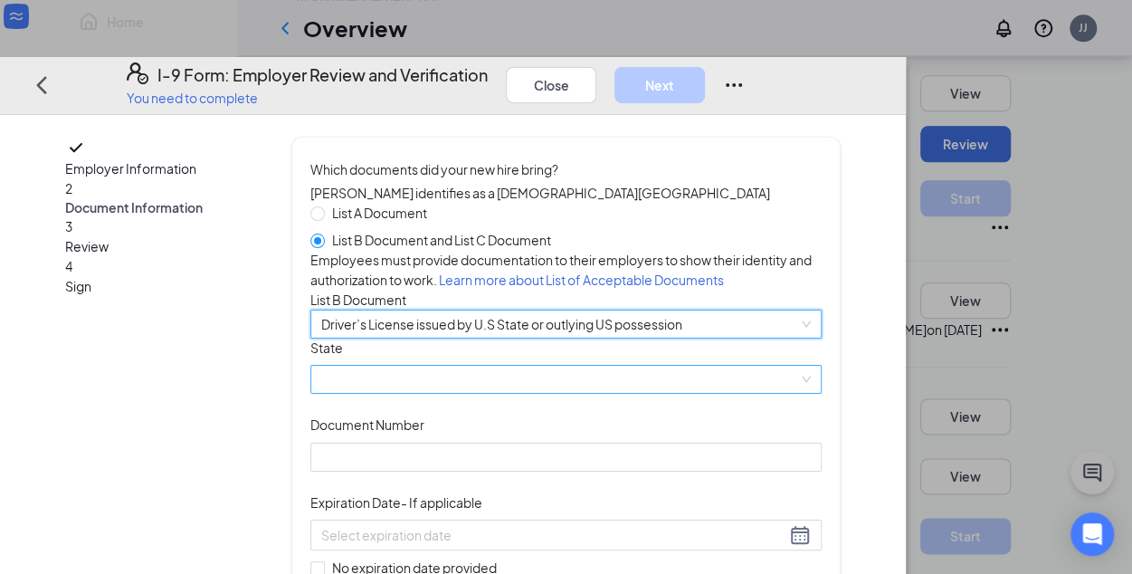
click at [449, 394] on span at bounding box center [566, 380] width 490 height 27
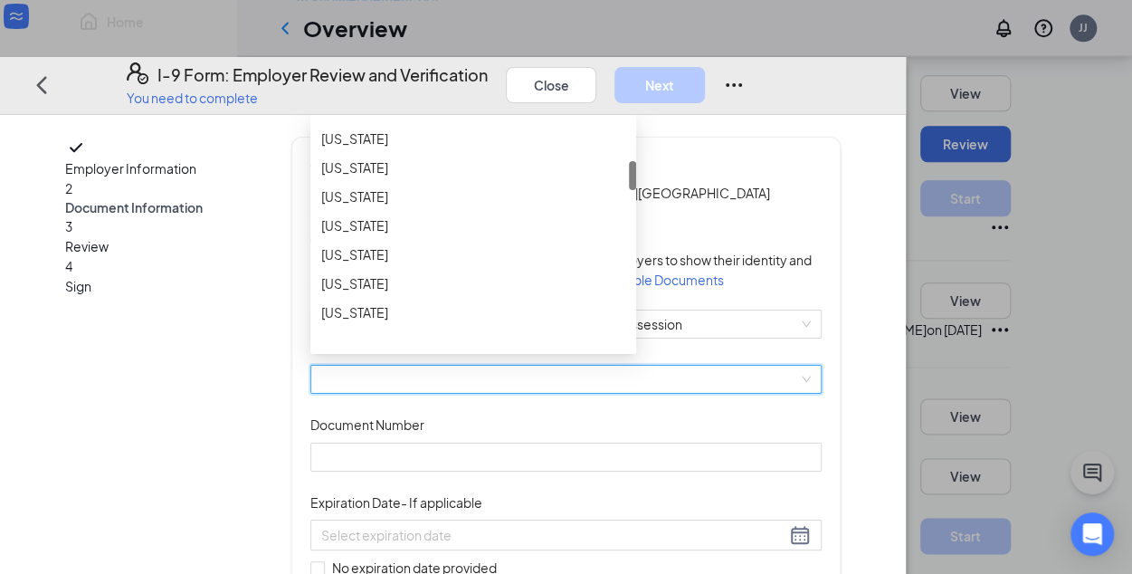
scroll to position [339, 0]
drag, startPoint x: 722, startPoint y: 239, endPoint x: 724, endPoint y: 281, distance: 42.6
click at [636, 191] on div at bounding box center [632, 176] width 7 height 29
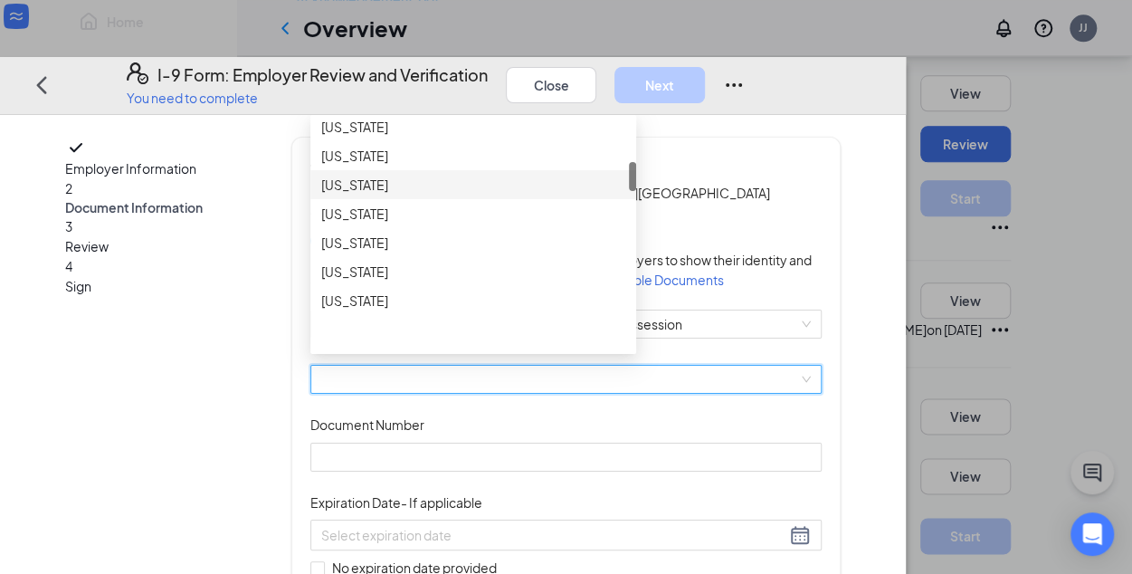
click at [443, 195] on div "[US_STATE]" at bounding box center [473, 185] width 304 height 20
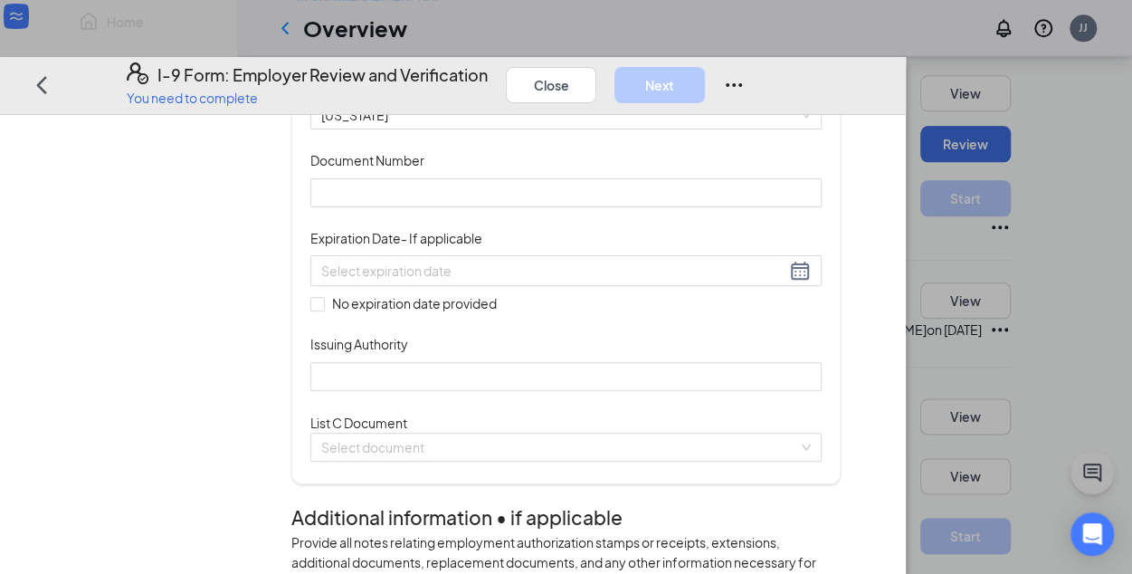
scroll to position [281, 0]
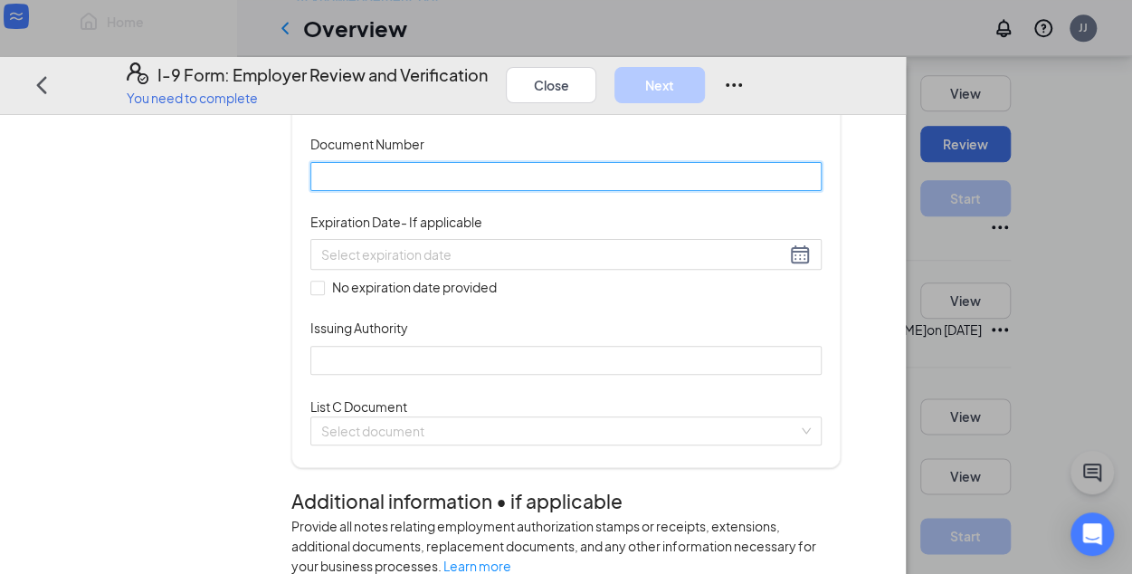
click at [456, 191] on input "Document Number" at bounding box center [565, 176] width 511 height 29
type input "G520-513-86-623-1"
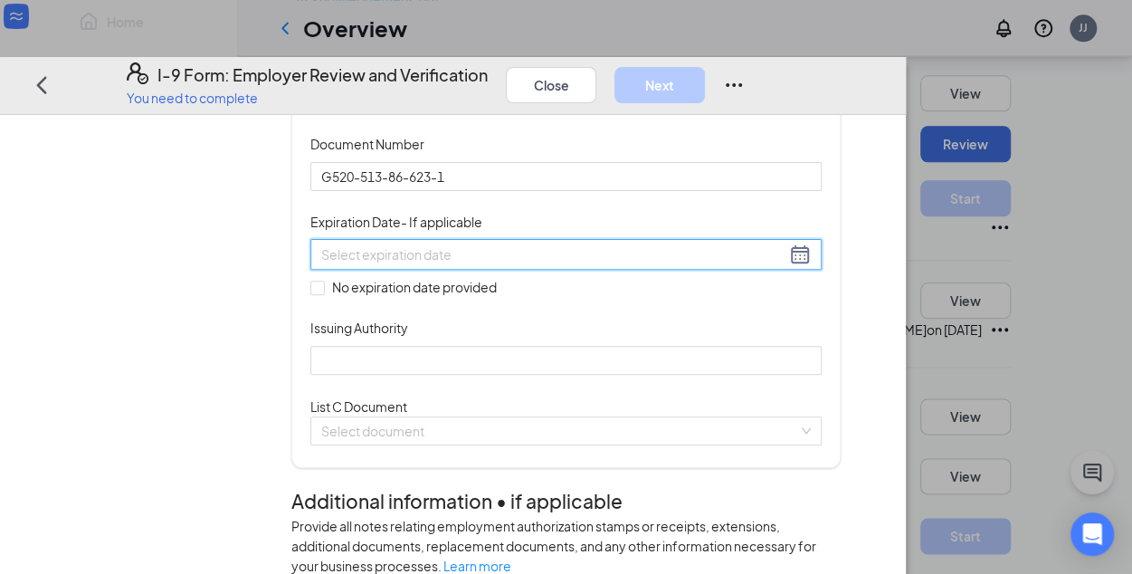
click at [471, 265] on input at bounding box center [553, 255] width 464 height 20
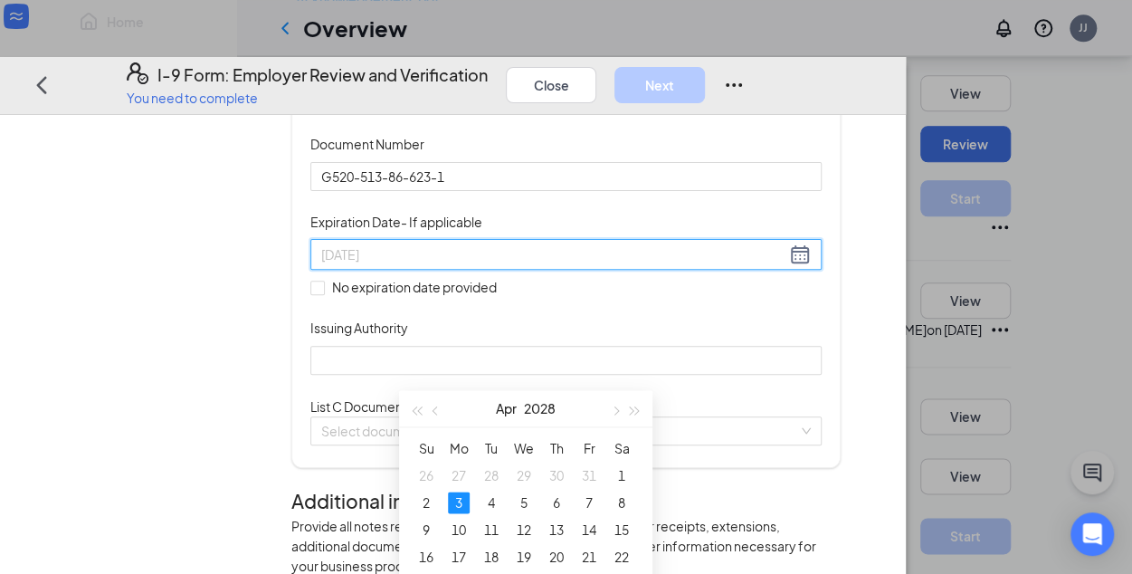
click at [460, 493] on div "3" at bounding box center [459, 502] width 22 height 22
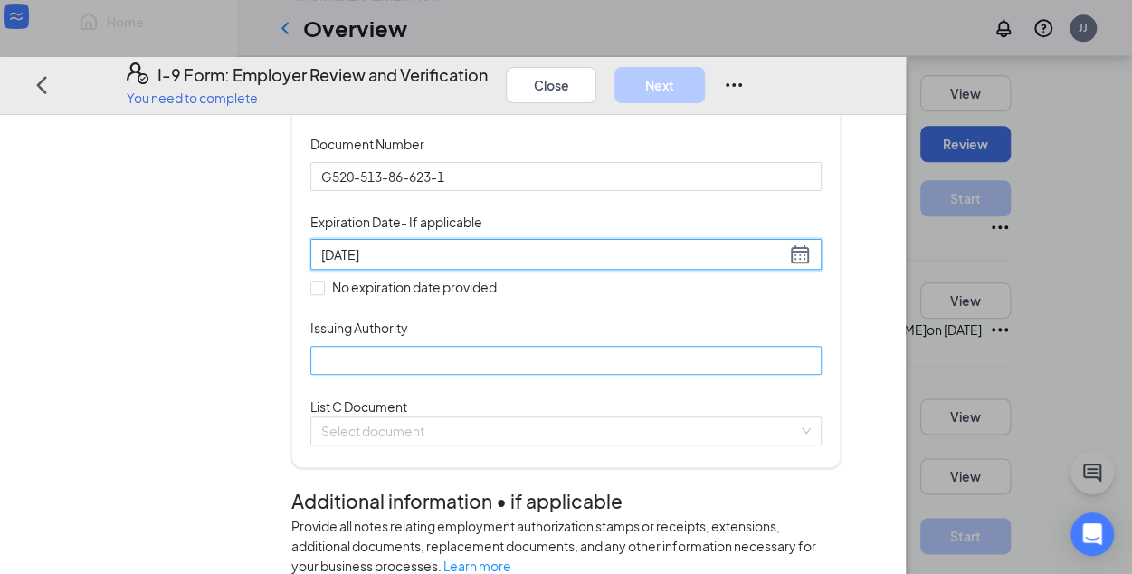
type input "[DATE]"
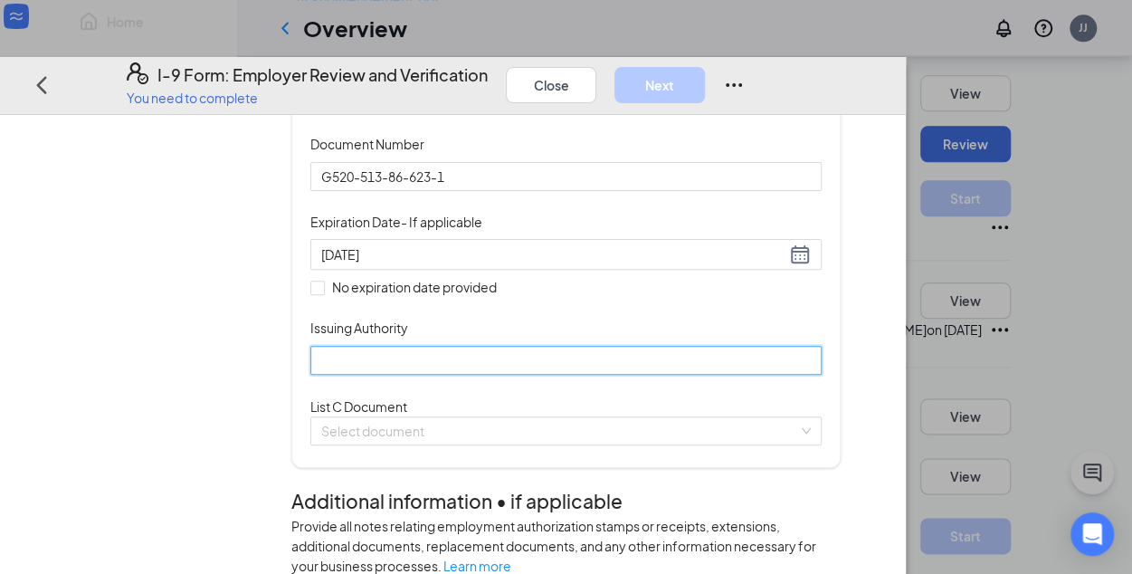
click at [465, 375] on input "Issuing Authority" at bounding box center [565, 360] width 511 height 29
type input "[US_STATE]"
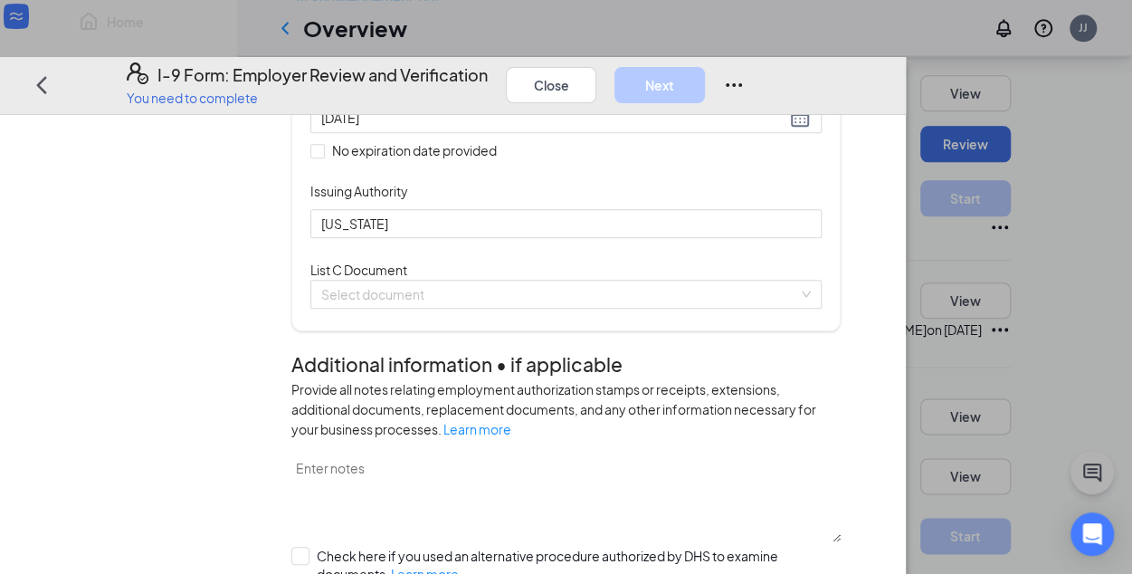
scroll to position [498, 0]
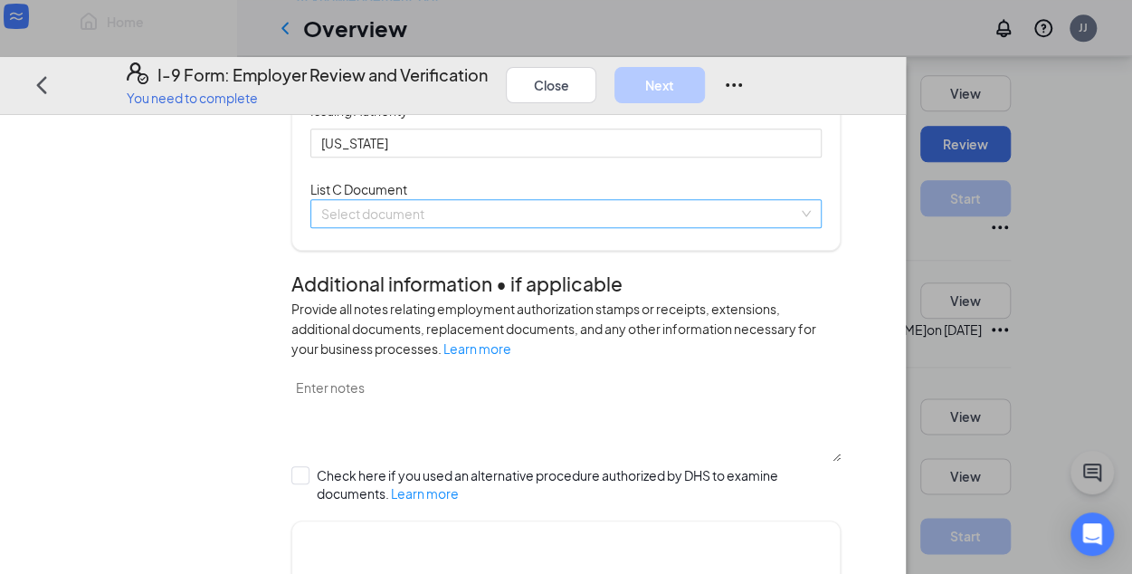
click at [516, 228] on div "Select document" at bounding box center [565, 213] width 511 height 29
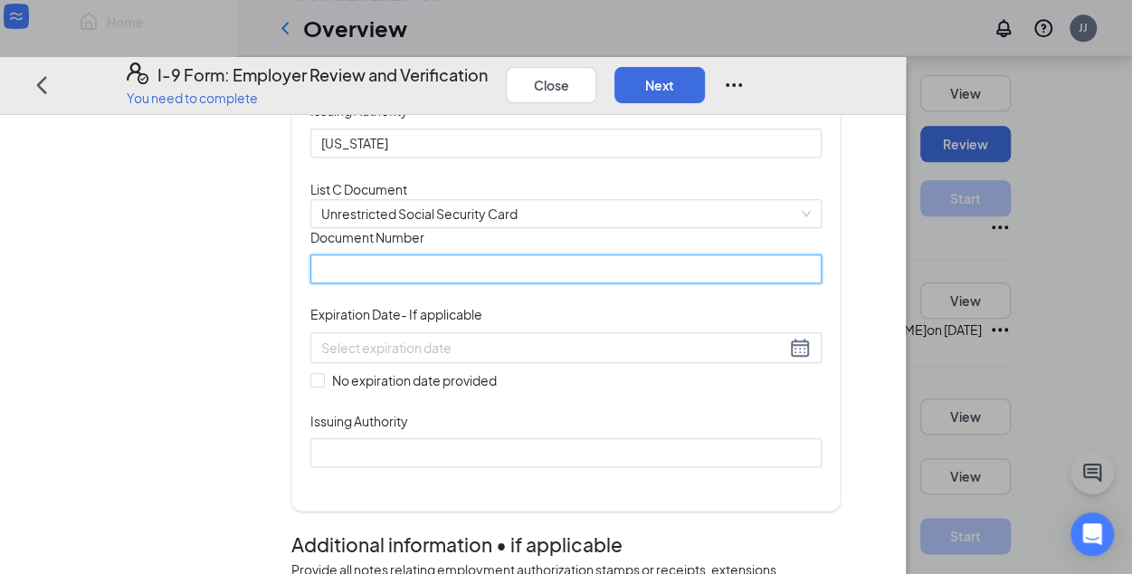
click at [433, 284] on input "Document Number" at bounding box center [565, 269] width 511 height 29
type input "034665861"
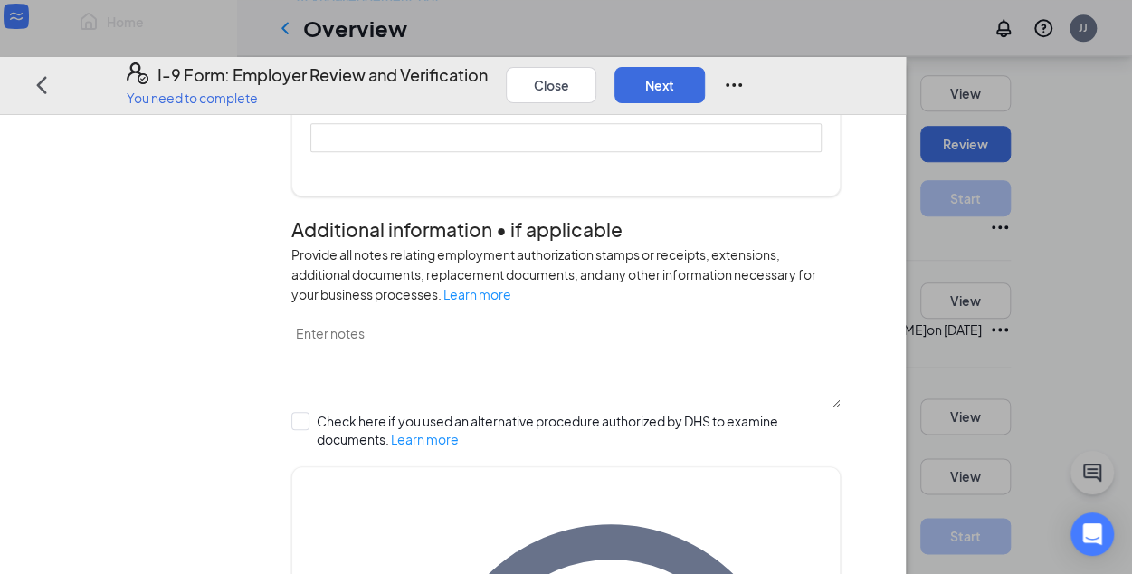
scroll to position [824, 0]
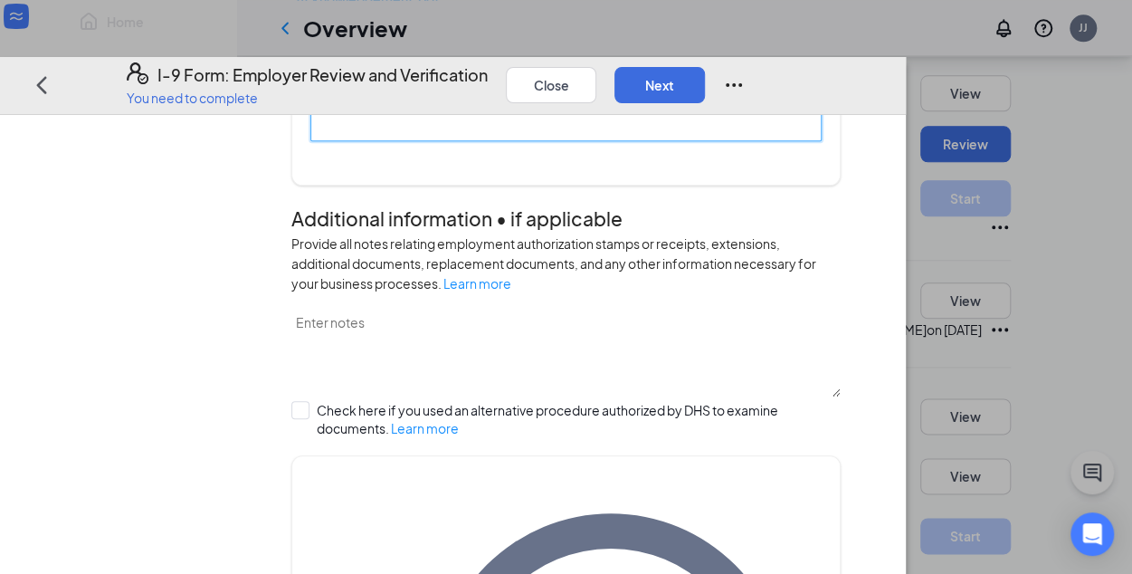
click at [438, 141] on input "Issuing Authority" at bounding box center [565, 126] width 511 height 29
click at [420, 141] on input "Issuing Authority" at bounding box center [565, 126] width 511 height 29
type input "Social Security Administration"
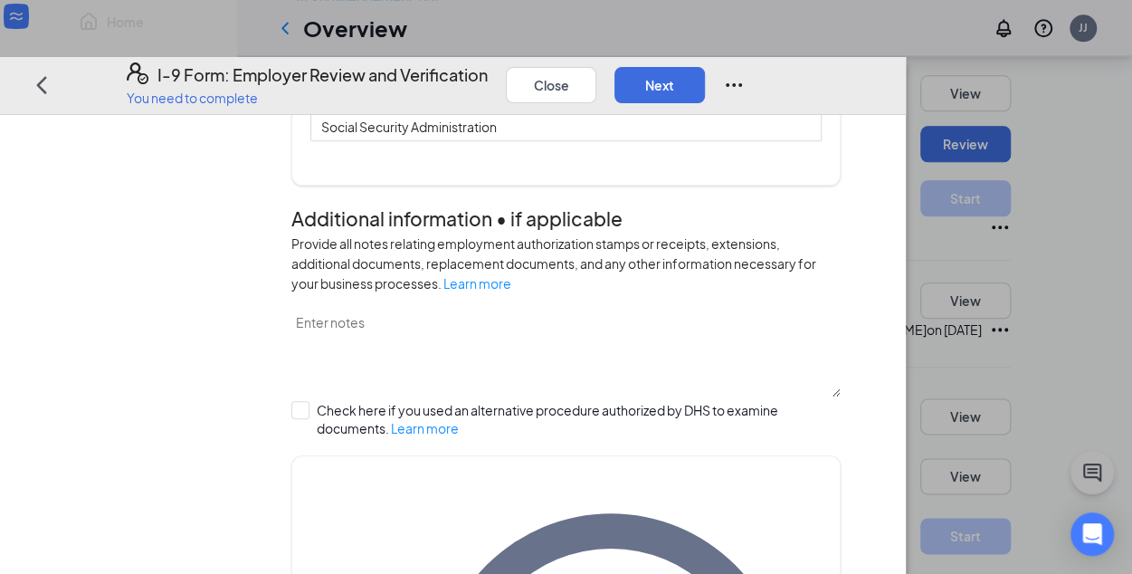
click at [323, 61] on input "No expiration date provided" at bounding box center [316, 54] width 13 height 13
checkbox input "true"
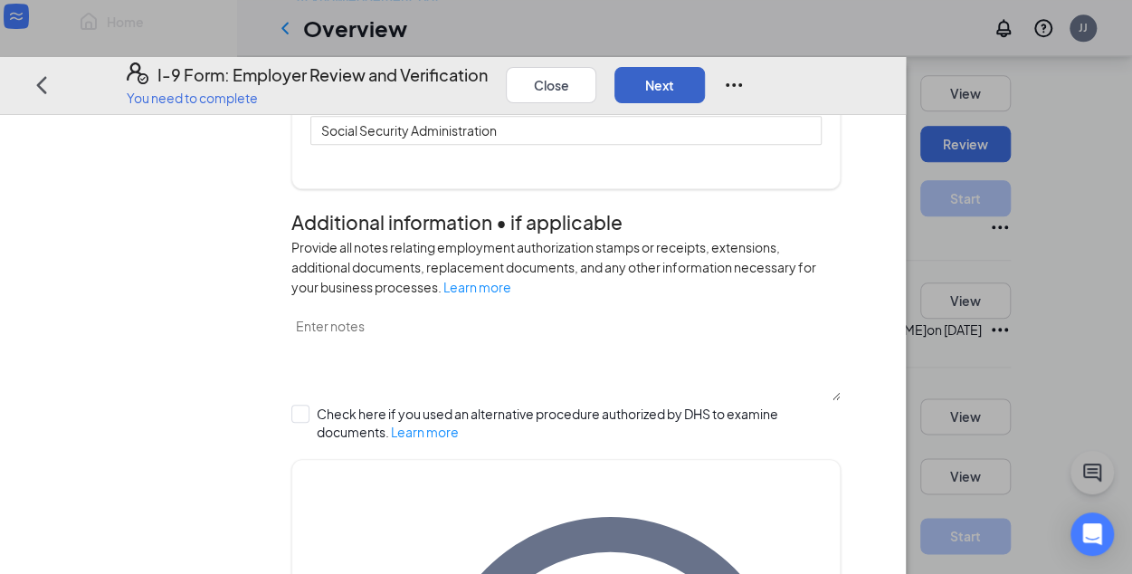
click at [705, 67] on button "Next" at bounding box center [659, 85] width 90 height 36
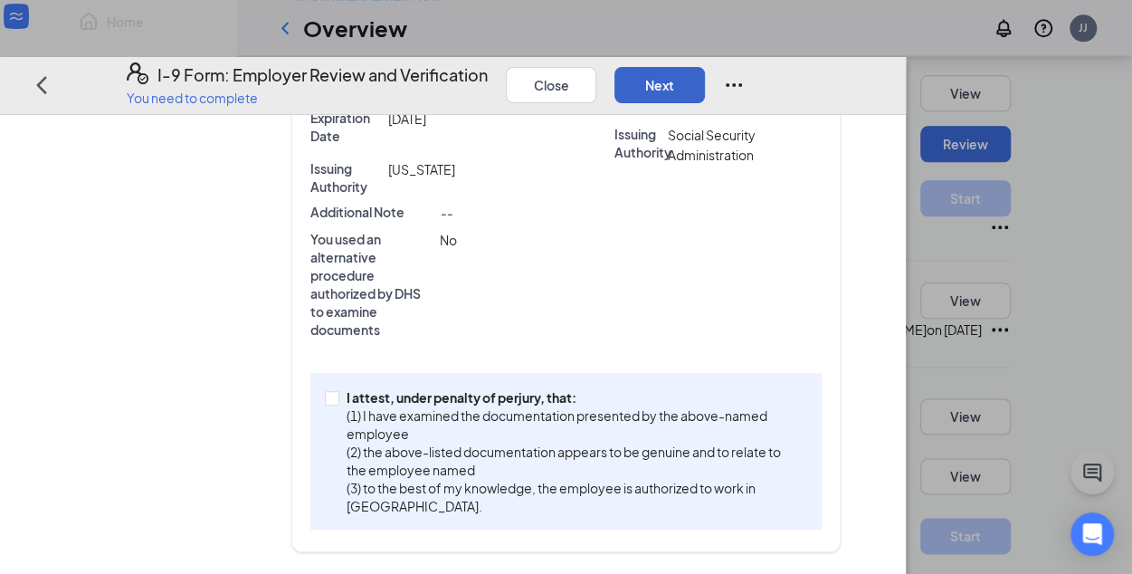
scroll to position [639, 0]
click at [338, 404] on input "I attest, under penalty of [PERSON_NAME], that: (1) I have examined the documen…" at bounding box center [331, 397] width 13 height 13
checkbox input "true"
click at [705, 67] on button "Next" at bounding box center [659, 85] width 90 height 36
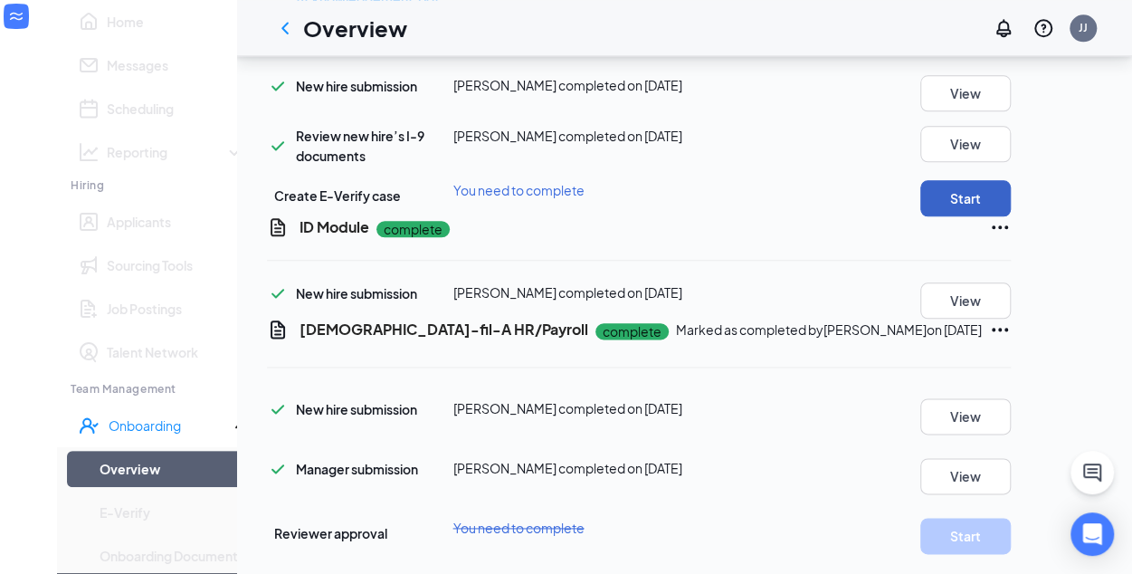
click at [1011, 216] on button "Start" at bounding box center [965, 198] width 90 height 36
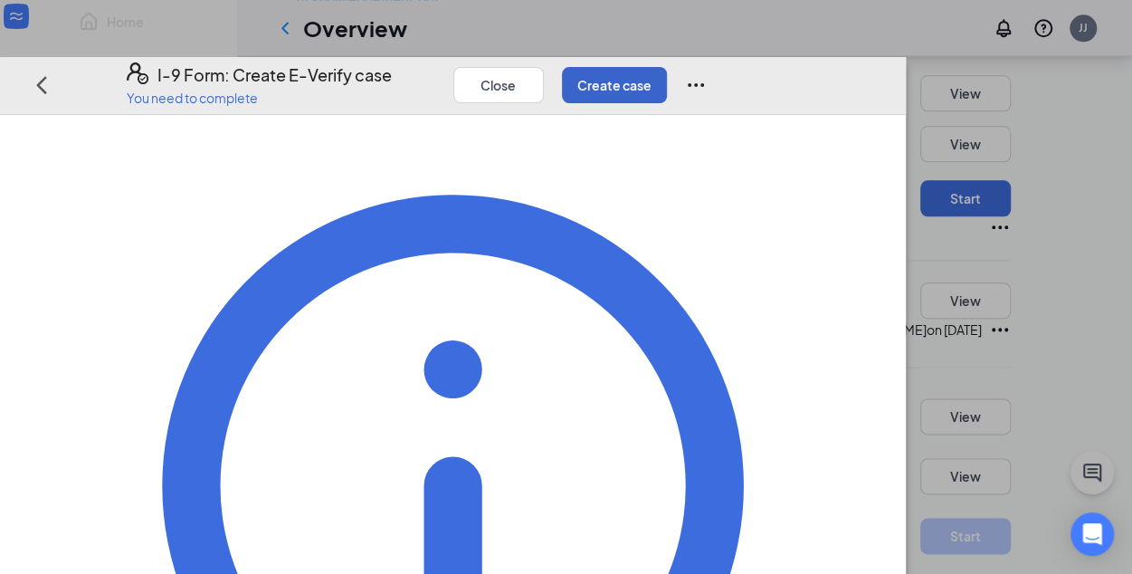
click at [667, 67] on button "Create case" at bounding box center [614, 85] width 105 height 36
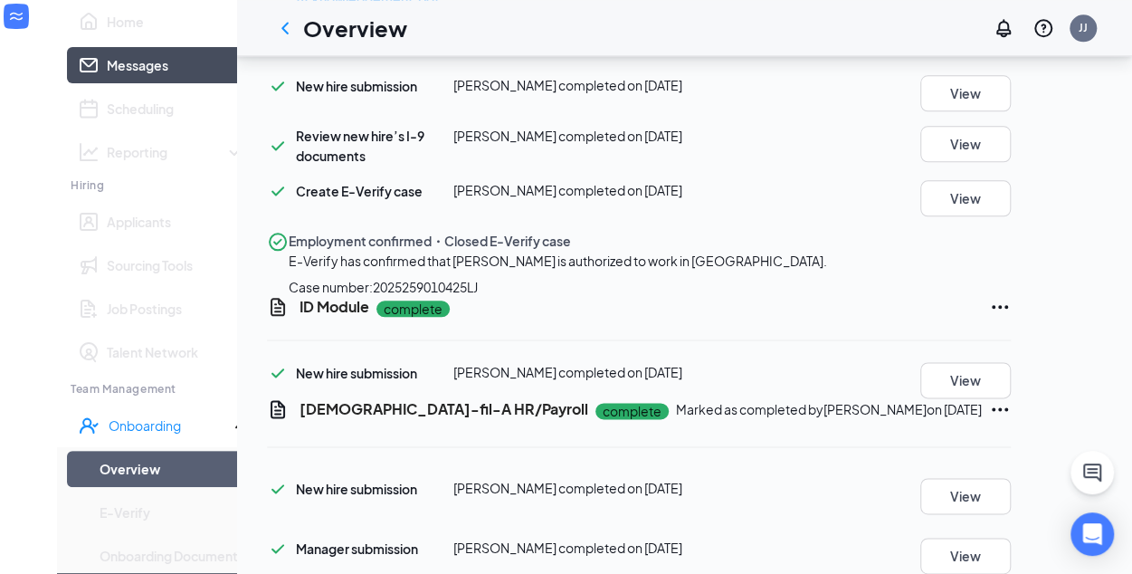
click at [107, 83] on link "Messages" at bounding box center [176, 65] width 138 height 36
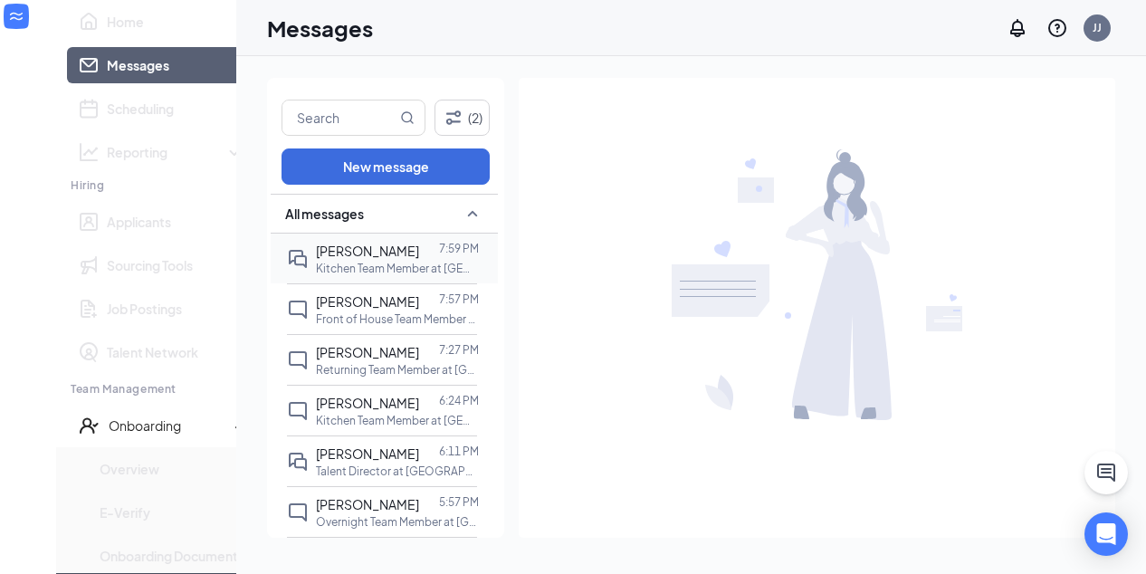
click at [363, 259] on div "[PERSON_NAME]" at bounding box center [367, 251] width 103 height 20
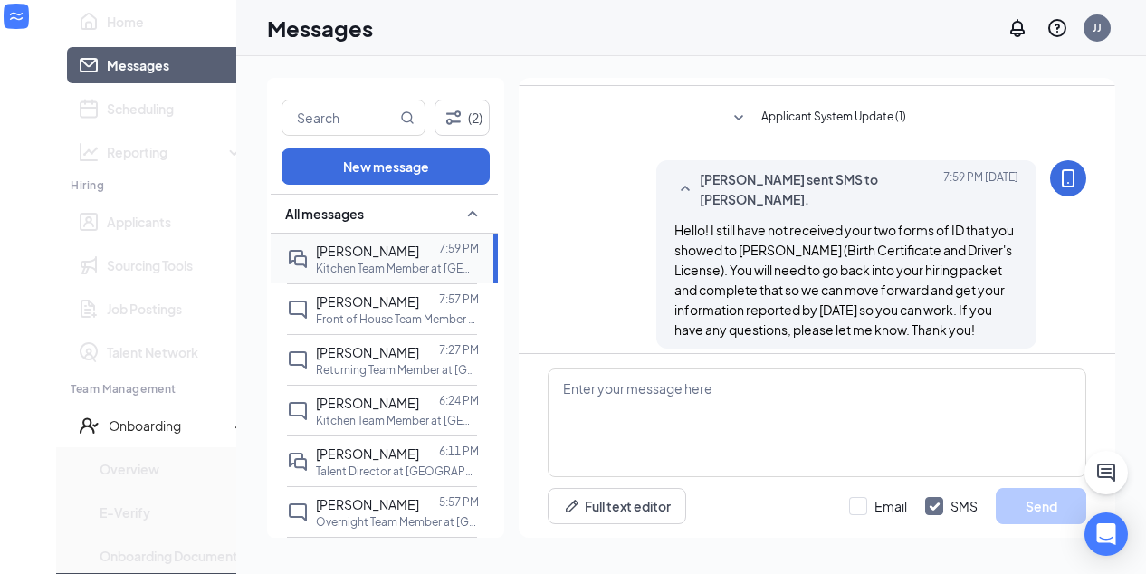
scroll to position [2344, 0]
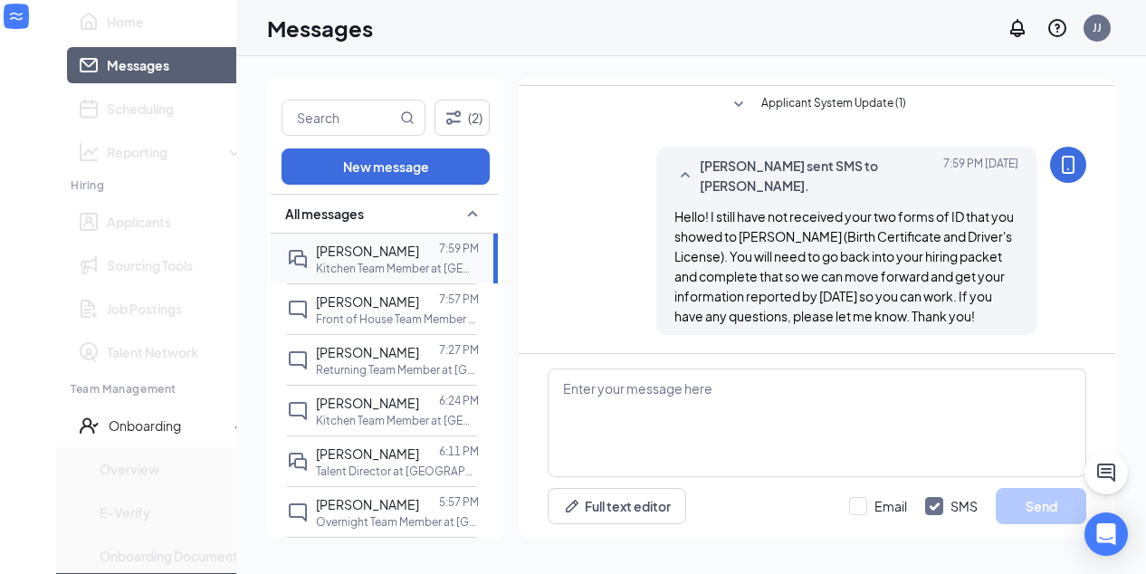
click at [363, 259] on div "[PERSON_NAME]" at bounding box center [367, 251] width 103 height 20
